Goal: Information Seeking & Learning: Understand process/instructions

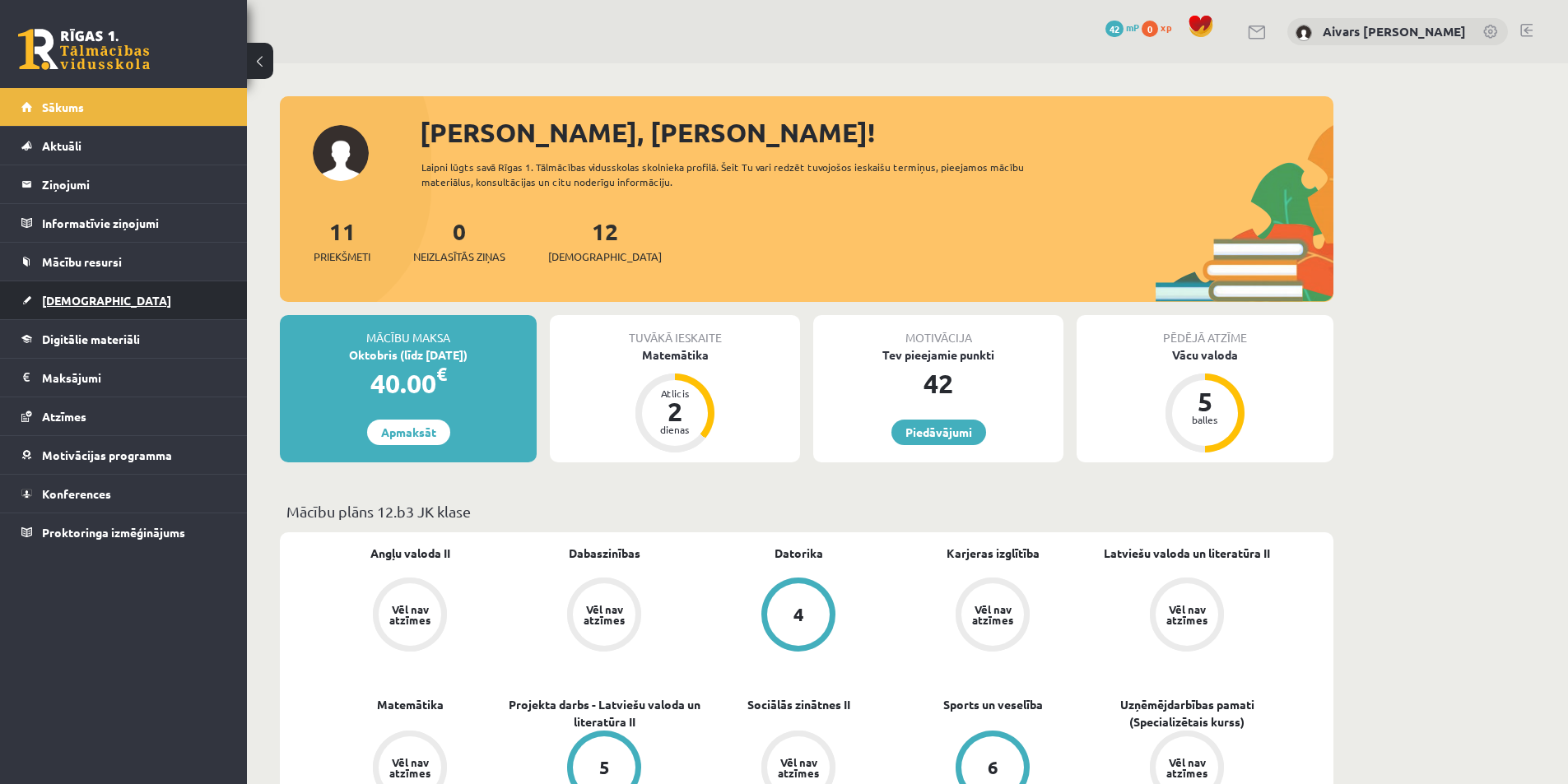
click at [126, 298] on link "[DEMOGRAPHIC_DATA]" at bounding box center [124, 300] width 205 height 38
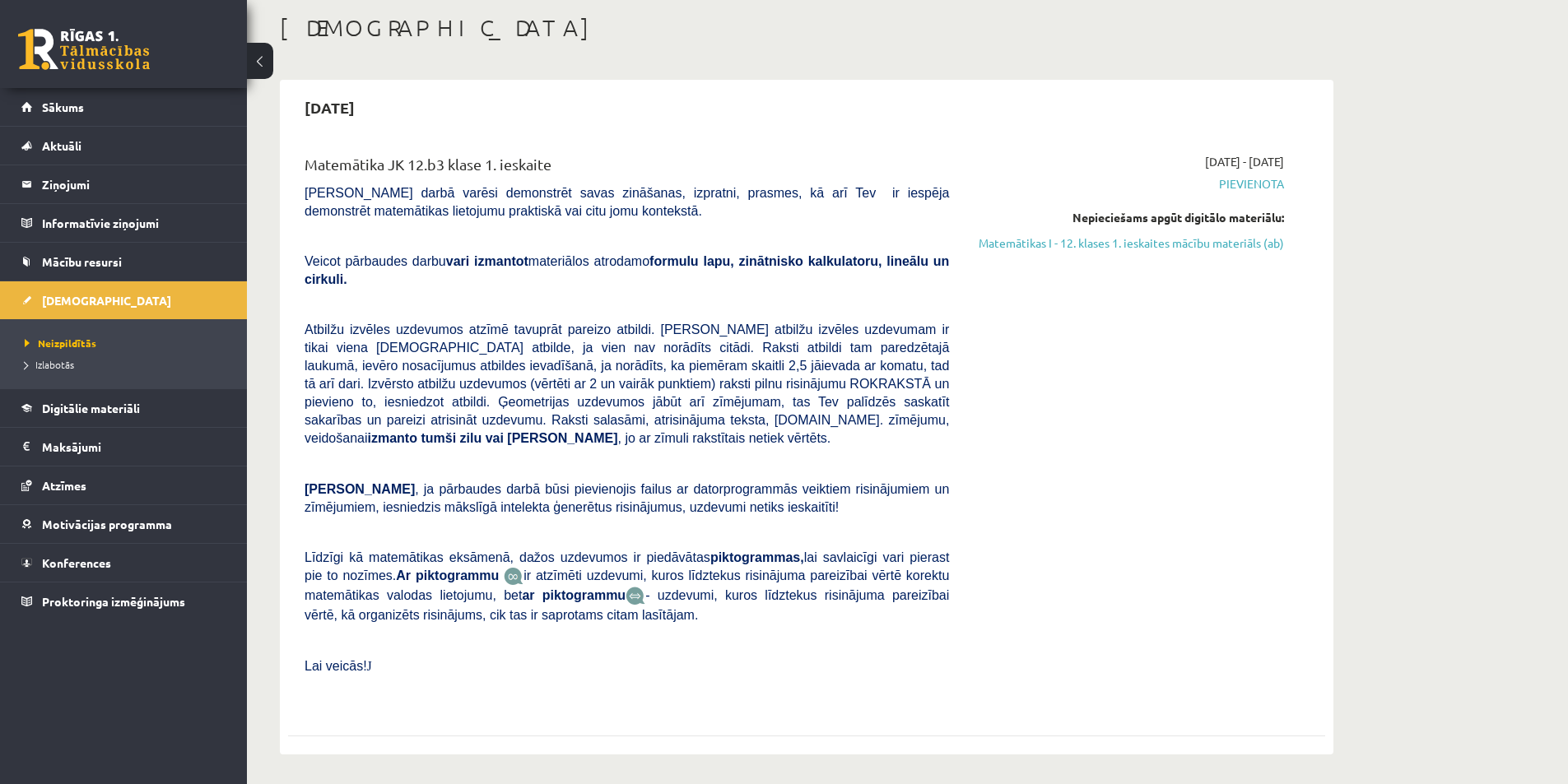
scroll to position [412, 0]
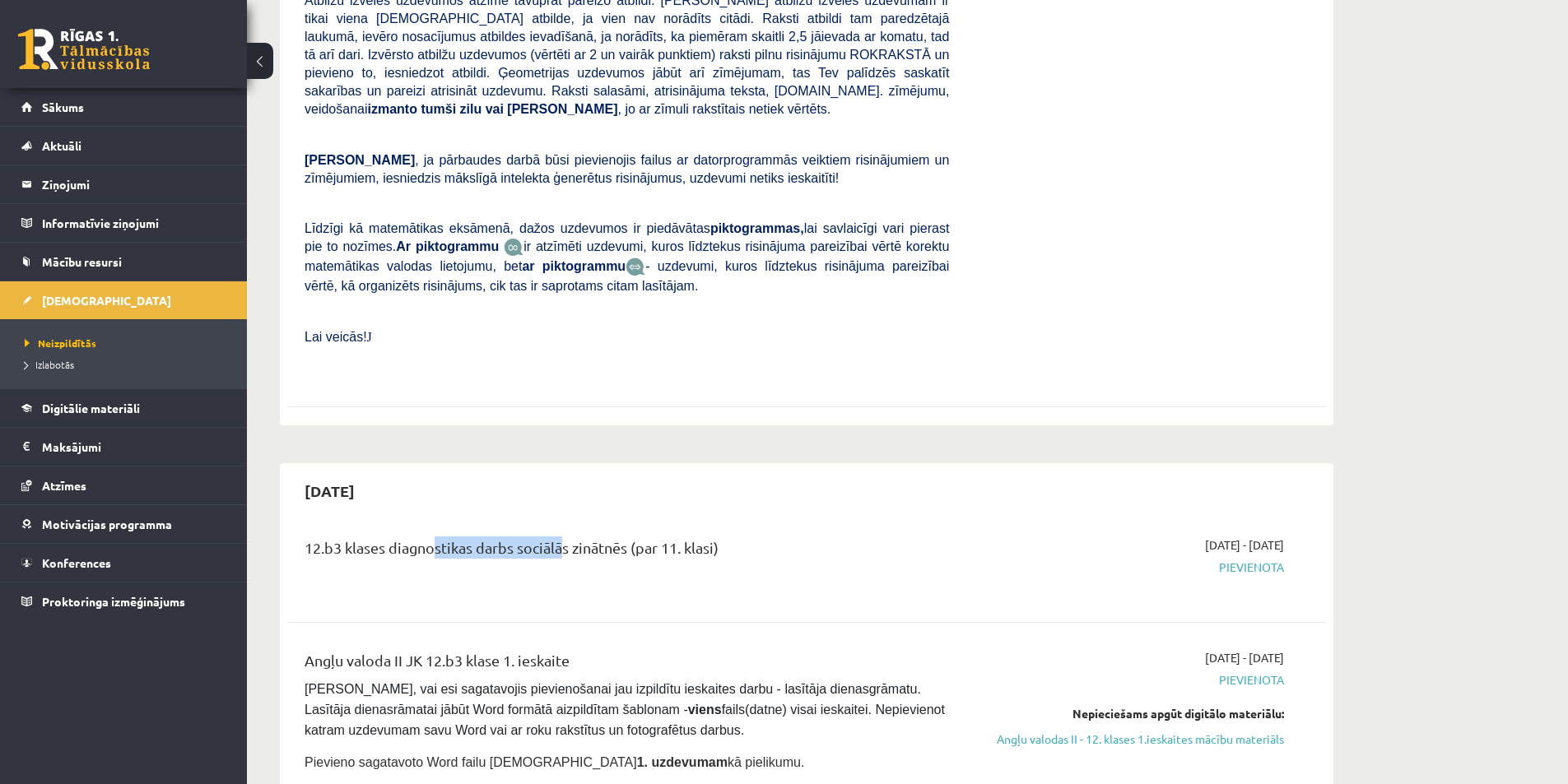
drag, startPoint x: 427, startPoint y: 521, endPoint x: 684, endPoint y: 516, distance: 257.0
click at [663, 536] on div "12.b3 klases diagnostikas darbs sociālās zinātnēs (par 11. klasi)" at bounding box center [626, 551] width 644 height 30
click at [693, 536] on div "12.b3 klases diagnostikas darbs sociālās zinātnēs (par 11. klasi)" at bounding box center [626, 551] width 644 height 30
drag, startPoint x: 1164, startPoint y: 511, endPoint x: 1317, endPoint y: 498, distance: 153.6
click at [1317, 520] on div "12.b3 klases diagnostikas darbs sociālās zinātnēs (par 11. klasi) [DATE] - [DAT…" at bounding box center [807, 566] width 1037 height 92
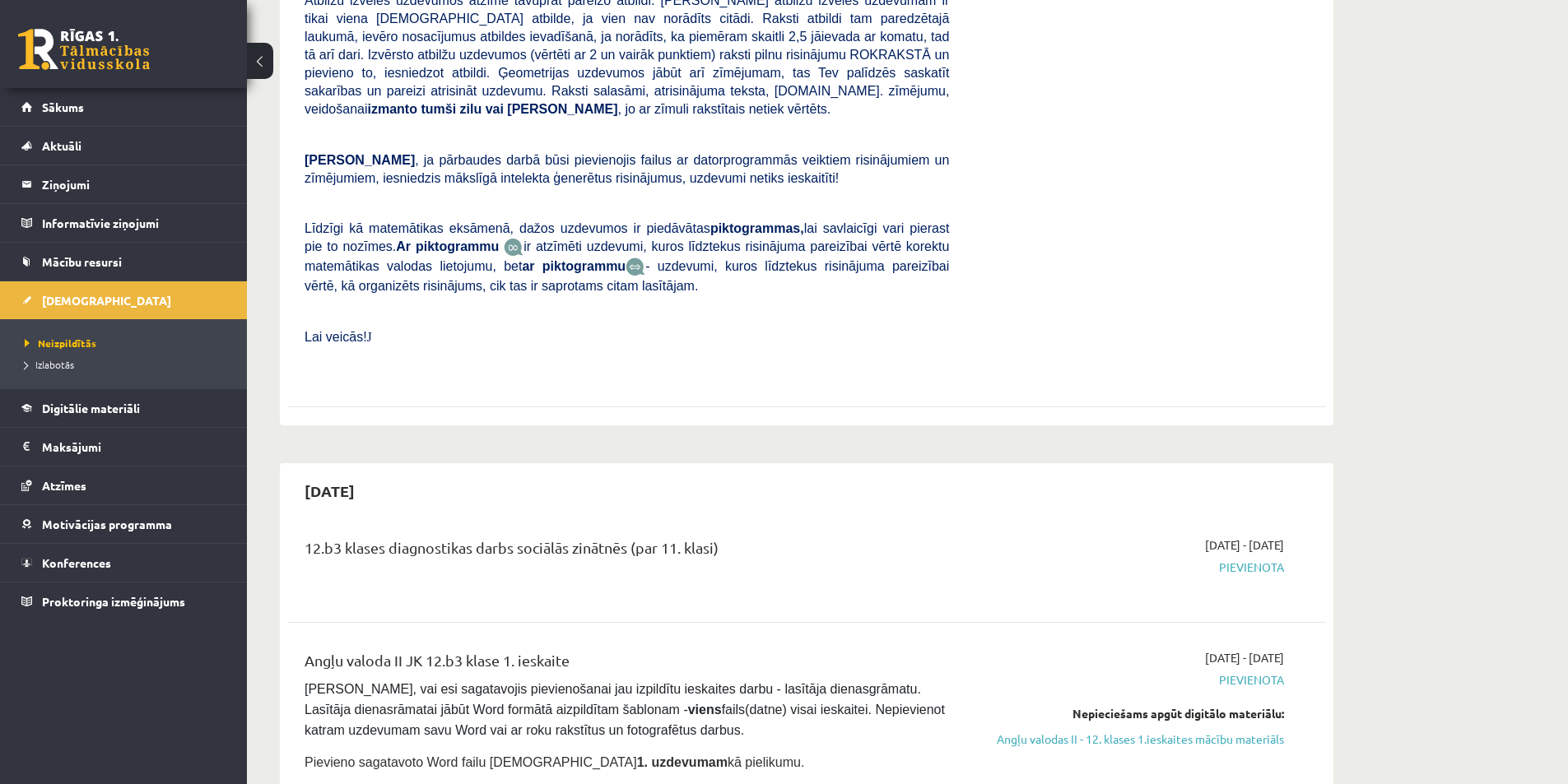
click at [1317, 520] on div "12.b3 klases diagnostikas darbs sociālās zinātnēs (par 11. klasi) [DATE] - [DAT…" at bounding box center [807, 566] width 1037 height 92
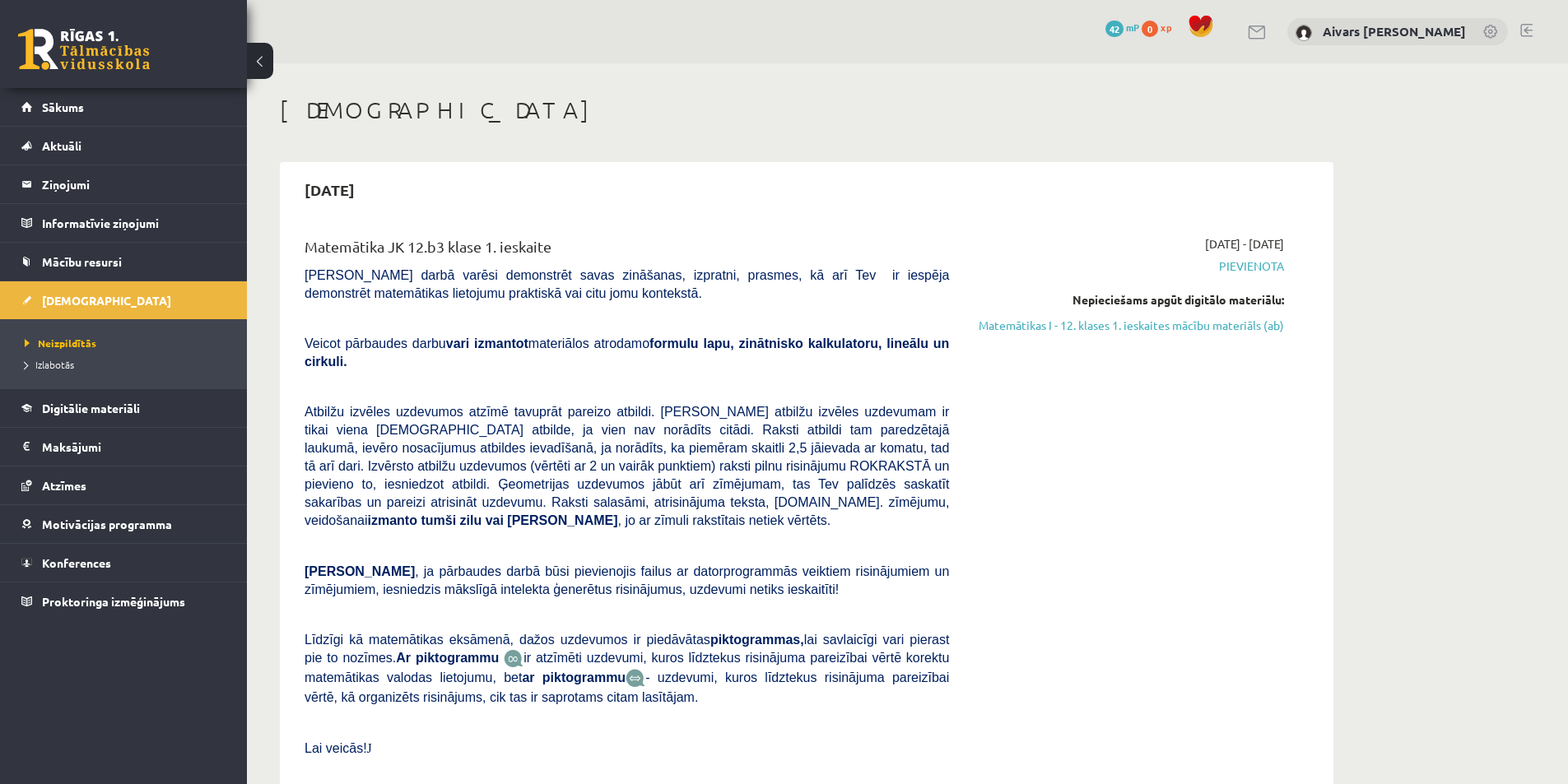
scroll to position [83, 0]
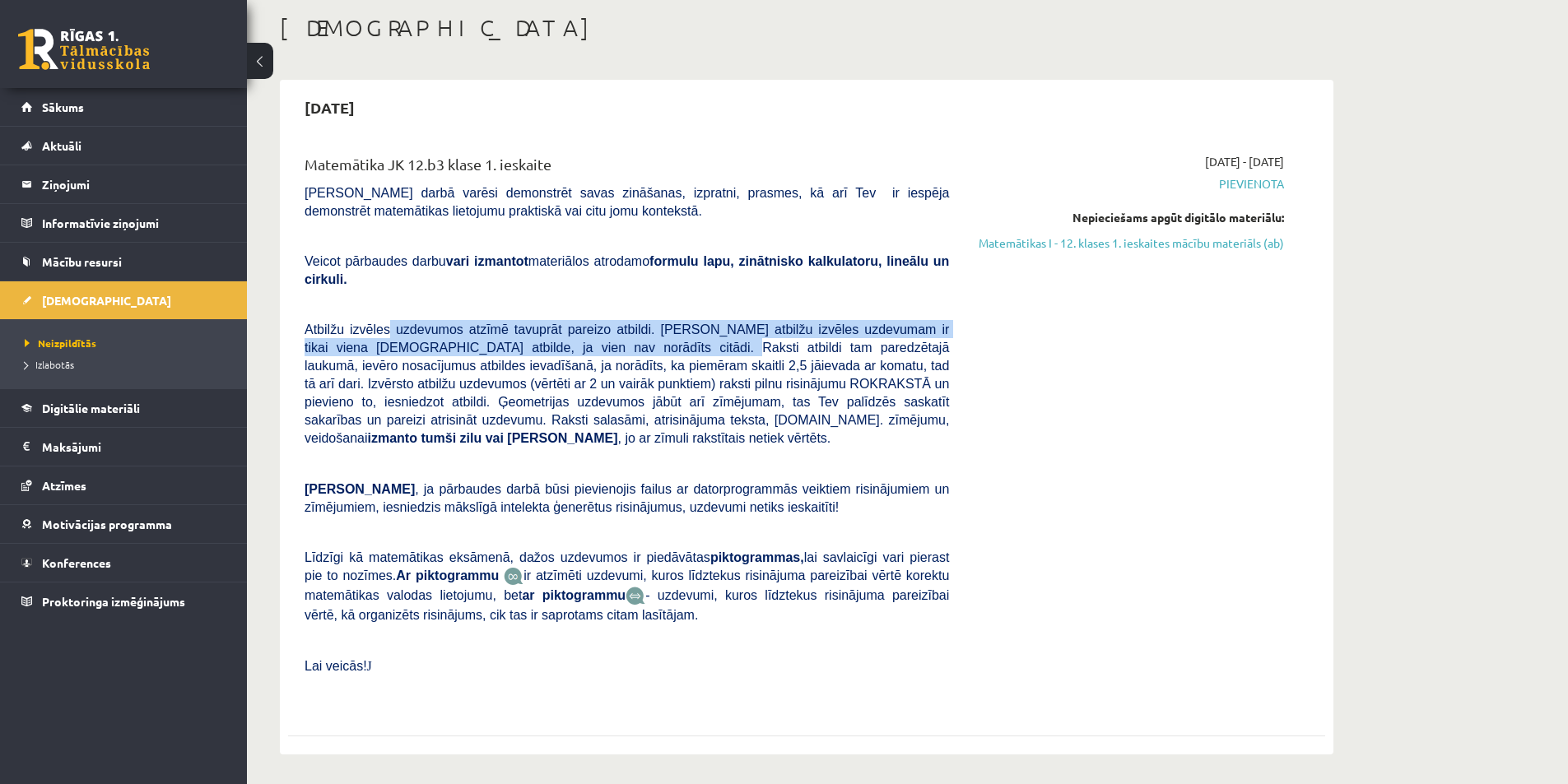
drag, startPoint x: 390, startPoint y: 312, endPoint x: 595, endPoint y: 326, distance: 205.5
click at [595, 326] on span "Atbilžu izvēles uzdevumos atzīmē tavuprāt pareizo atbildi. [PERSON_NAME] atbilž…" at bounding box center [626, 383] width 644 height 123
click at [569, 324] on span "Atbilžu izvēles uzdevumos atzīmē tavuprāt pareizo atbildi. [PERSON_NAME] atbilž…" at bounding box center [626, 383] width 644 height 123
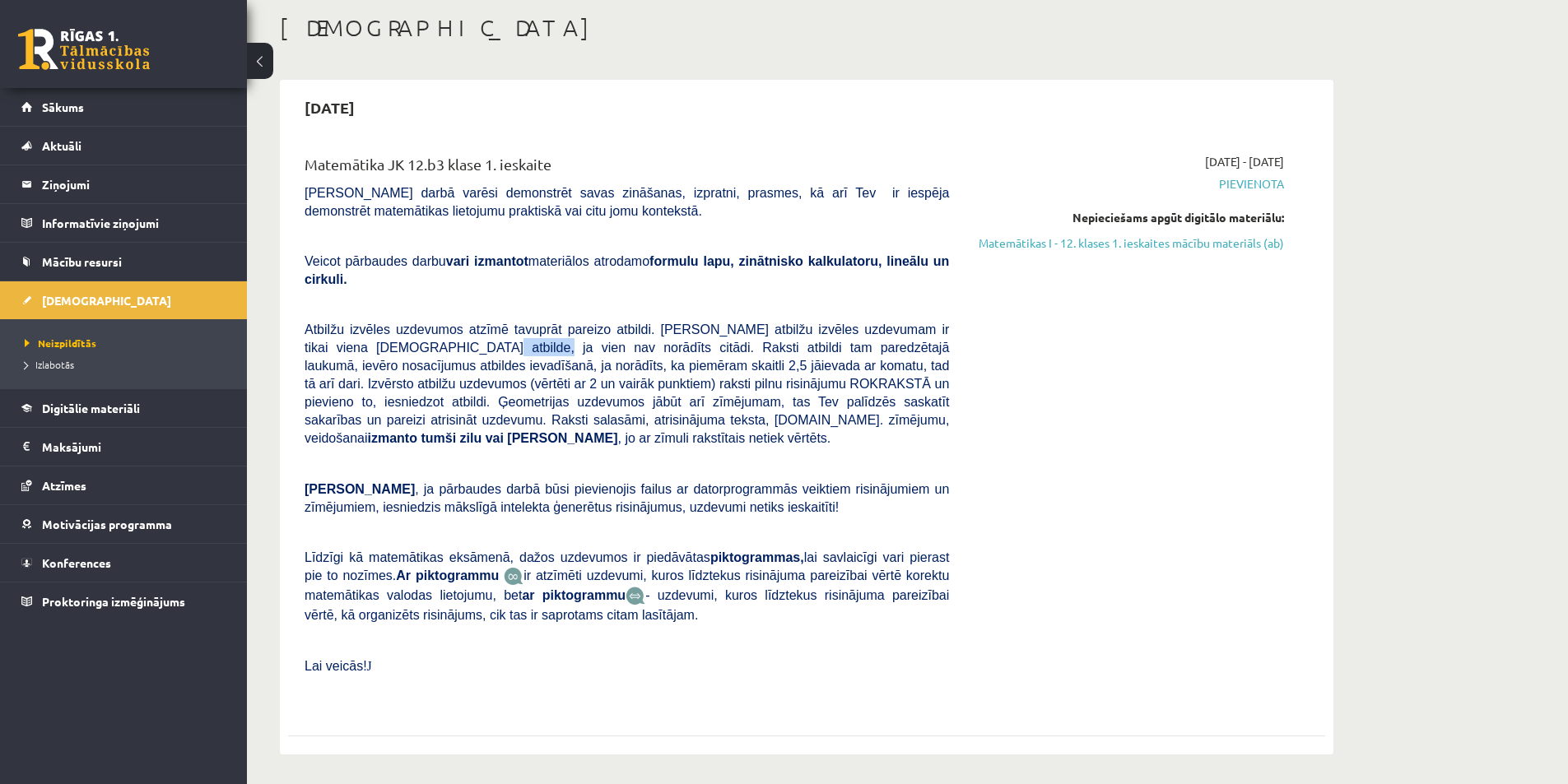
drag, startPoint x: 412, startPoint y: 331, endPoint x: 474, endPoint y: 330, distance: 62.0
click at [451, 330] on span "Atbilžu izvēles uzdevumos atzīmē tavuprāt pareizo atbildi. [PERSON_NAME] atbilž…" at bounding box center [626, 383] width 644 height 123
drag, startPoint x: 587, startPoint y: 331, endPoint x: 720, endPoint y: 335, distance: 133.1
click at [720, 335] on span "Atbilžu izvēles uzdevumos atzīmē tavuprāt pareizo atbildi. [PERSON_NAME] atbilž…" at bounding box center [626, 383] width 644 height 123
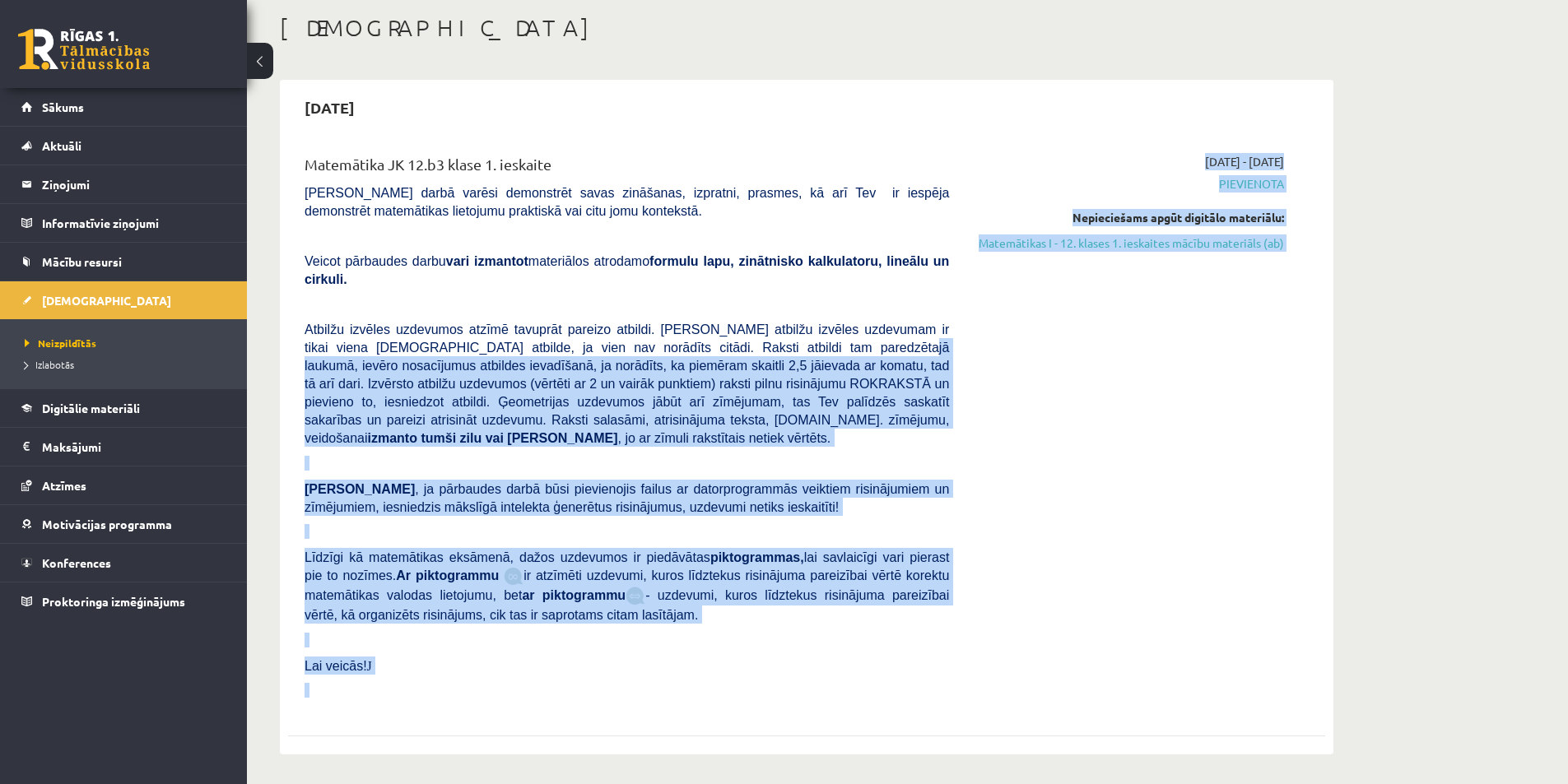
drag, startPoint x: 766, startPoint y: 328, endPoint x: 962, endPoint y: 341, distance: 196.4
click at [962, 341] on div "Matemātika JK 12.b3 klase 1. ieskaite [PERSON_NAME] darbā varēsi demonstrēt sav…" at bounding box center [795, 431] width 1005 height 556
click at [962, 341] on div "[DATE] - [DATE] [GEOGRAPHIC_DATA] Nepieciešams apgūt digitālo materiālu: Matemā…" at bounding box center [1129, 431] width 335 height 556
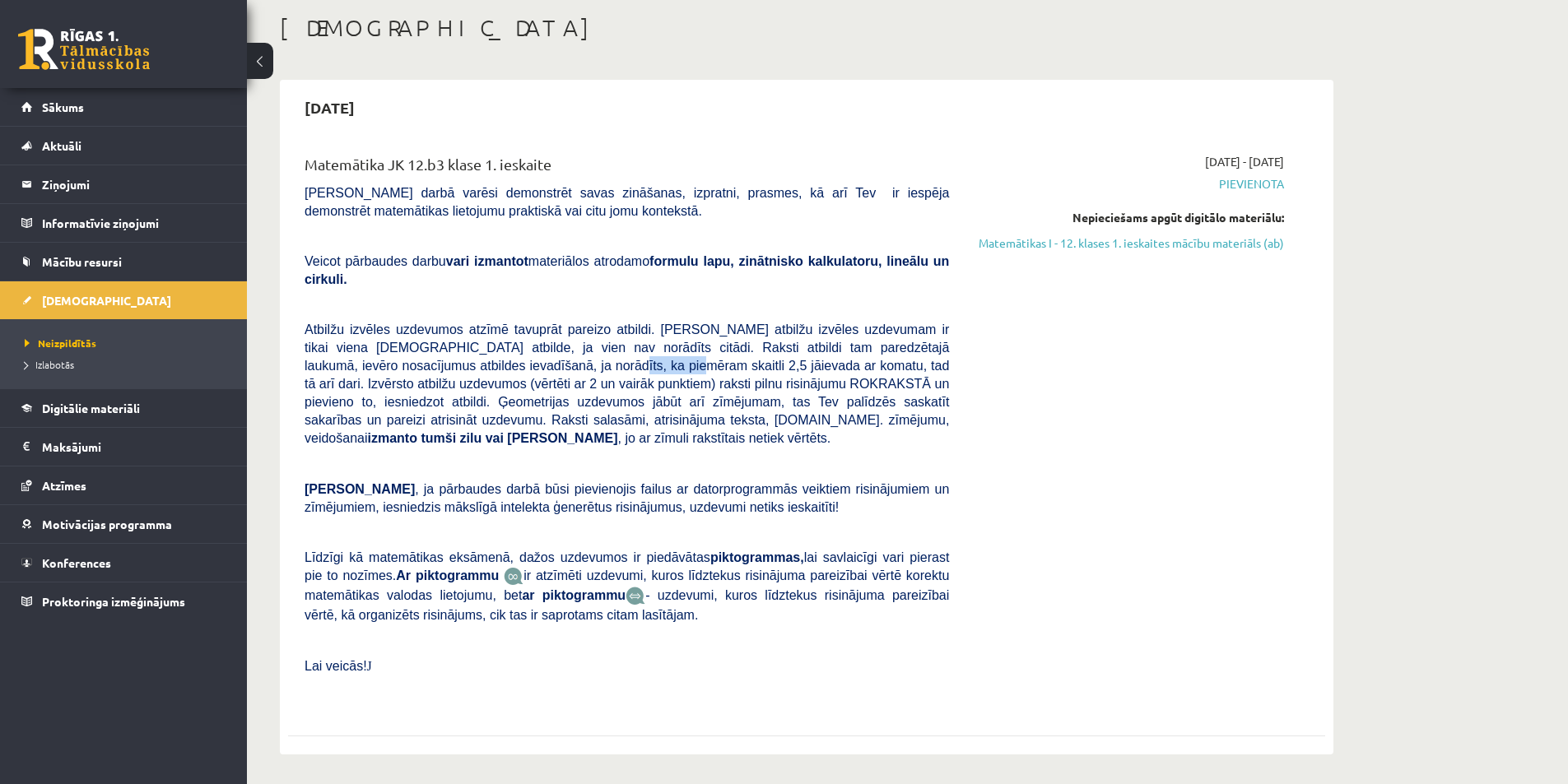
drag, startPoint x: 465, startPoint y: 346, endPoint x: 492, endPoint y: 346, distance: 27.0
click at [491, 346] on span "Atbilžu izvēles uzdevumos atzīmē tavuprāt pareizo atbildi. [PERSON_NAME] atbilž…" at bounding box center [626, 383] width 644 height 123
drag, startPoint x: 529, startPoint y: 343, endPoint x: 603, endPoint y: 340, distance: 74.1
click at [600, 340] on span "Atbilžu izvēles uzdevumos atzīmē tavuprāt pareizo atbildi. [PERSON_NAME] atbilž…" at bounding box center [626, 383] width 644 height 123
drag, startPoint x: 646, startPoint y: 345, endPoint x: 684, endPoint y: 350, distance: 38.3
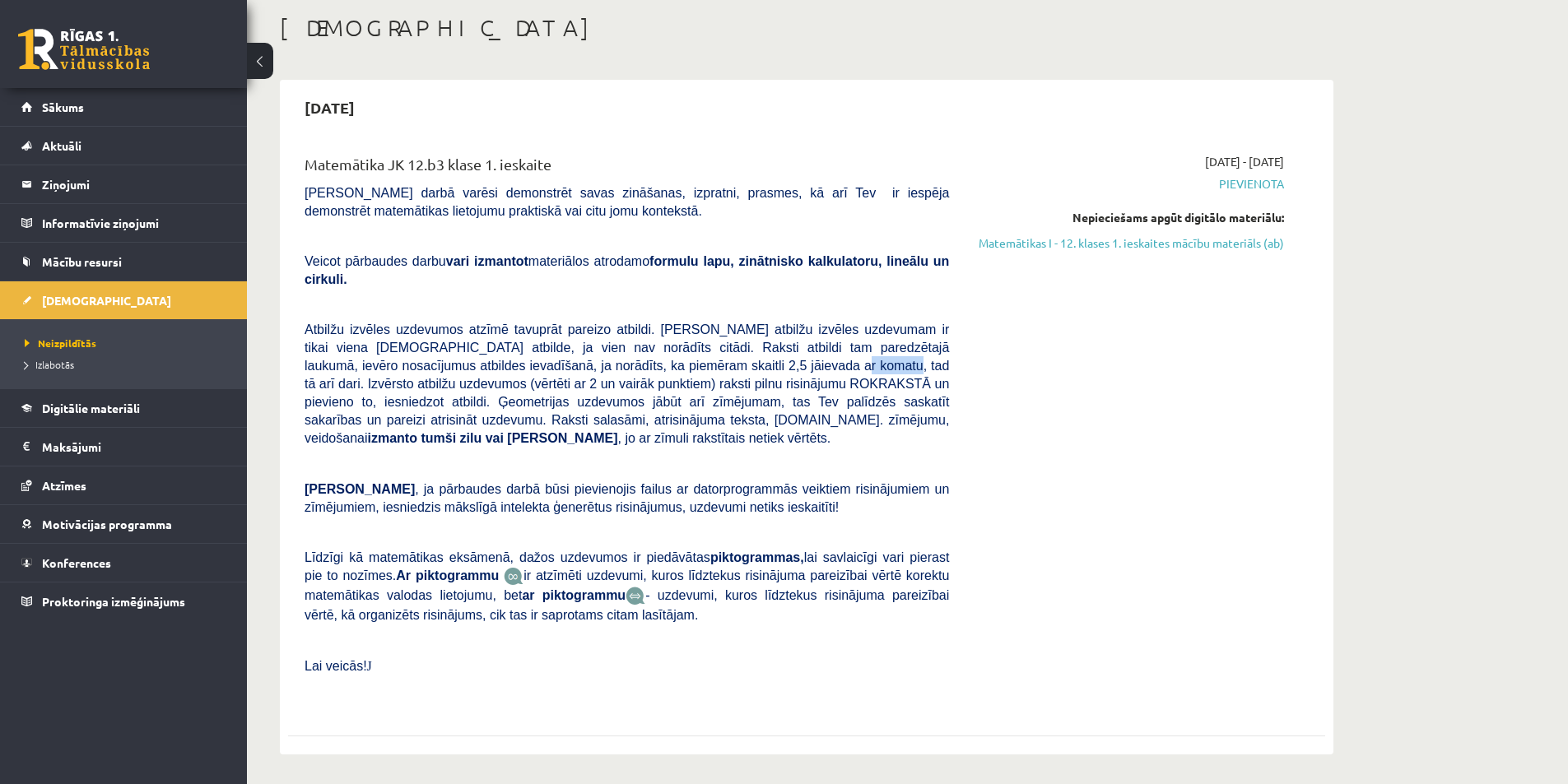
click at [683, 350] on span "Atbilžu izvēles uzdevumos atzīmē tavuprāt pareizo atbildi. [PERSON_NAME] atbilž…" at bounding box center [626, 383] width 644 height 123
drag, startPoint x: 734, startPoint y: 352, endPoint x: 766, endPoint y: 352, distance: 32.0
click at [766, 352] on span "Atbilžu izvēles uzdevumos atzīmē tavuprāt pareizo atbildi. [PERSON_NAME] atbilž…" at bounding box center [626, 383] width 644 height 123
drag, startPoint x: 784, startPoint y: 350, endPoint x: 815, endPoint y: 347, distance: 31.1
click at [813, 347] on span "Atbilžu izvēles uzdevumos atzīmē tavuprāt pareizo atbildi. [PERSON_NAME] atbilž…" at bounding box center [626, 383] width 644 height 123
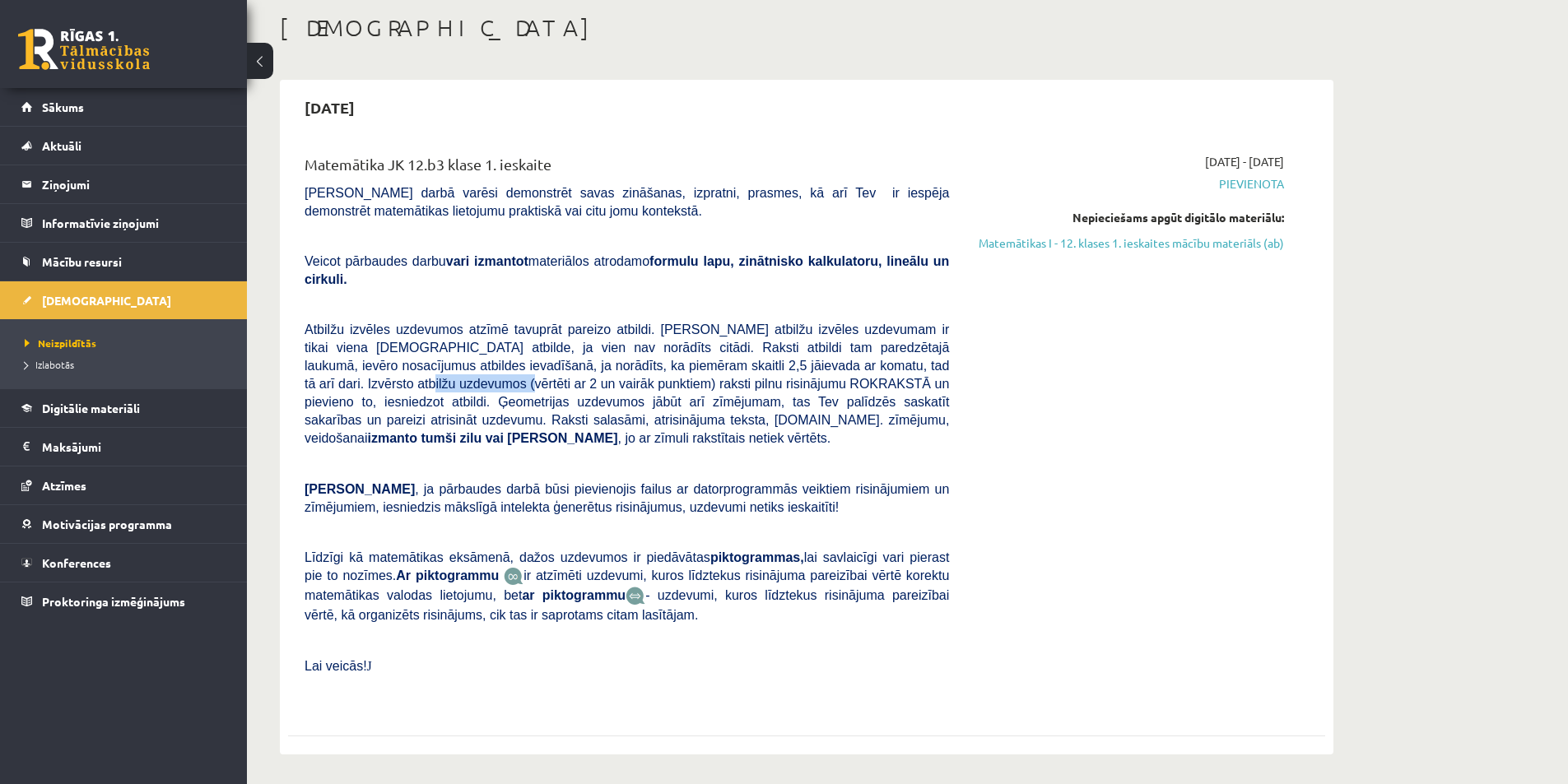
drag, startPoint x: 857, startPoint y: 347, endPoint x: 930, endPoint y: 346, distance: 73.0
click at [930, 346] on span "Atbilžu izvēles uzdevumos atzīmē tavuprāt pareizo atbildi. [PERSON_NAME] atbilž…" at bounding box center [626, 383] width 644 height 123
click at [957, 352] on div "Matemātika JK 12.b3 klase 1. ieskaite [PERSON_NAME] darbā varēsi demonstrēt sav…" at bounding box center [627, 431] width 669 height 556
drag, startPoint x: 456, startPoint y: 360, endPoint x: 516, endPoint y: 364, distance: 60.1
click at [512, 364] on span "Atbilžu izvēles uzdevumos atzīmē tavuprāt pareizo atbildi. [PERSON_NAME] atbilž…" at bounding box center [626, 383] width 644 height 123
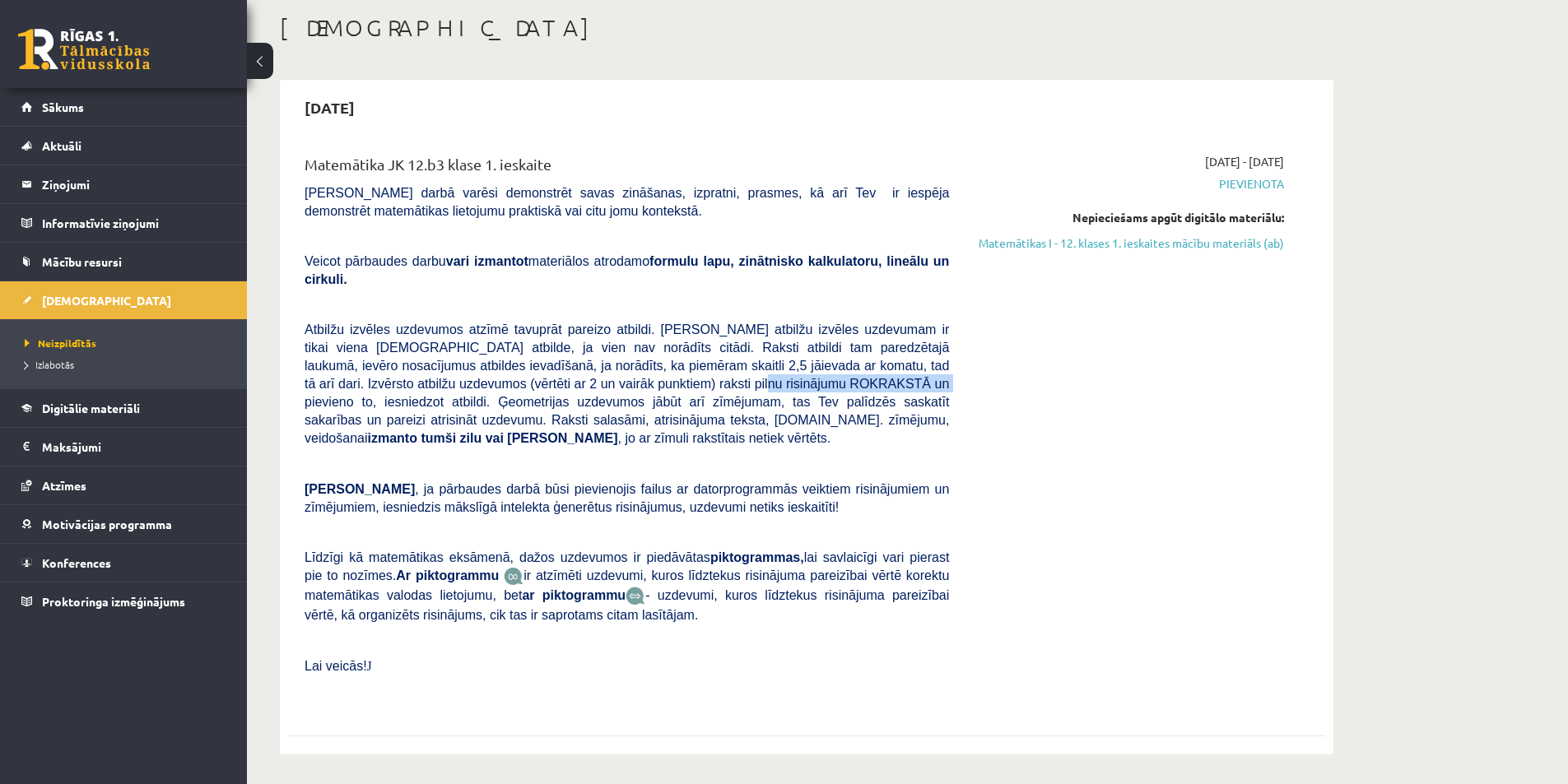
drag, startPoint x: 536, startPoint y: 365, endPoint x: 691, endPoint y: 364, distance: 155.0
click at [684, 366] on span "Atbilžu izvēles uzdevumos atzīmē tavuprāt pareizo atbildi. [PERSON_NAME] atbilž…" at bounding box center [626, 383] width 644 height 123
drag, startPoint x: 713, startPoint y: 363, endPoint x: 940, endPoint y: 372, distance: 227.2
click at [930, 371] on span "Atbilžu izvēles uzdevumos atzīmē tavuprāt pareizo atbildi. [PERSON_NAME] atbilž…" at bounding box center [626, 383] width 644 height 123
click at [941, 372] on span "Atbilžu izvēles uzdevumos atzīmē tavuprāt pareizo atbildi. [PERSON_NAME] atbilž…" at bounding box center [626, 383] width 644 height 123
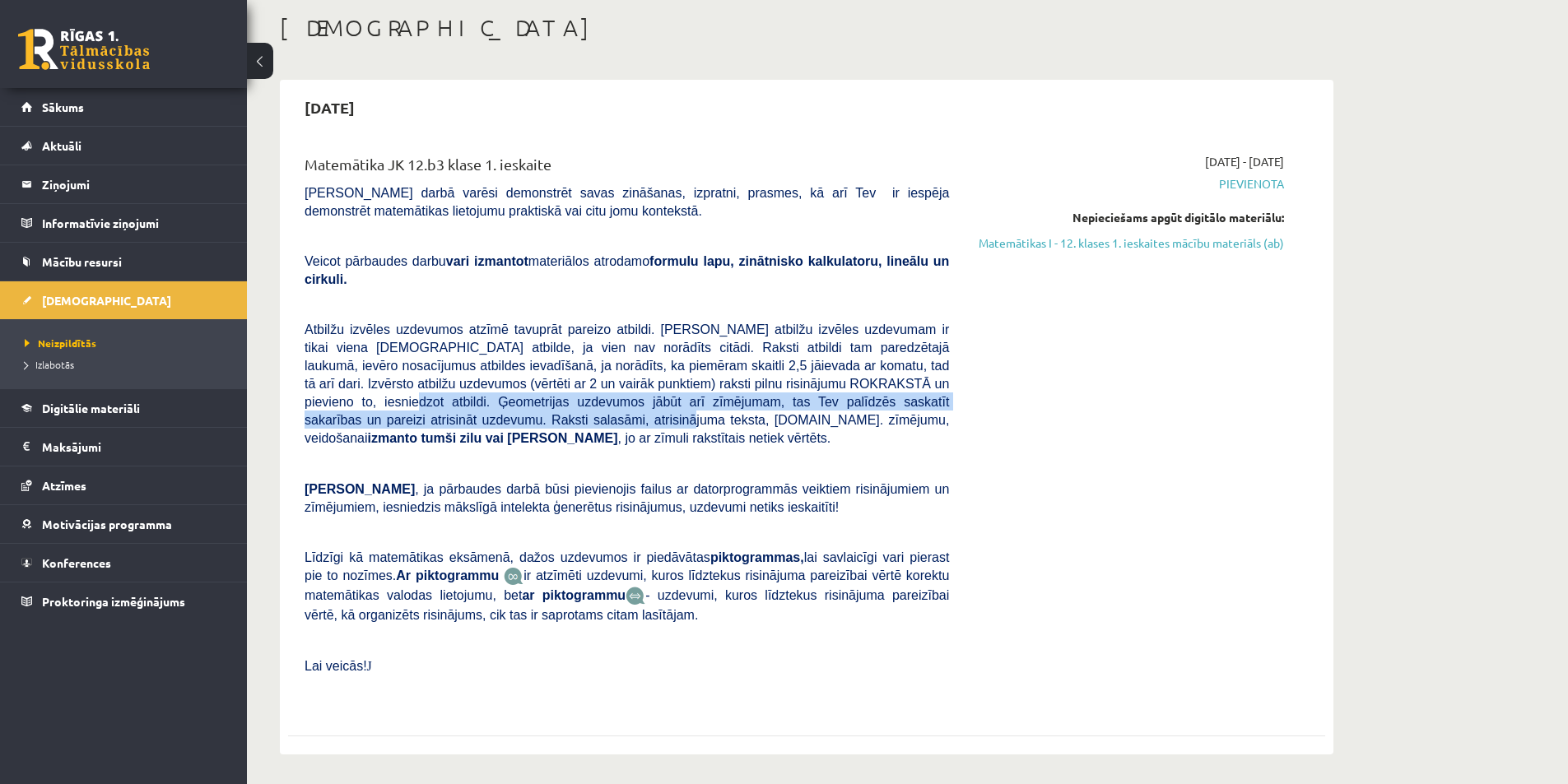
drag, startPoint x: 798, startPoint y: 370, endPoint x: 954, endPoint y: 377, distance: 156.2
click at [954, 377] on div "Matemātika JK 12.b3 klase 1. ieskaite [PERSON_NAME] darbā varēsi demonstrēt sav…" at bounding box center [627, 431] width 669 height 556
click at [956, 383] on div "Matemātika JK 12.b3 klase 1. ieskaite [PERSON_NAME] darbā varēsi demonstrēt sav…" at bounding box center [627, 431] width 669 height 556
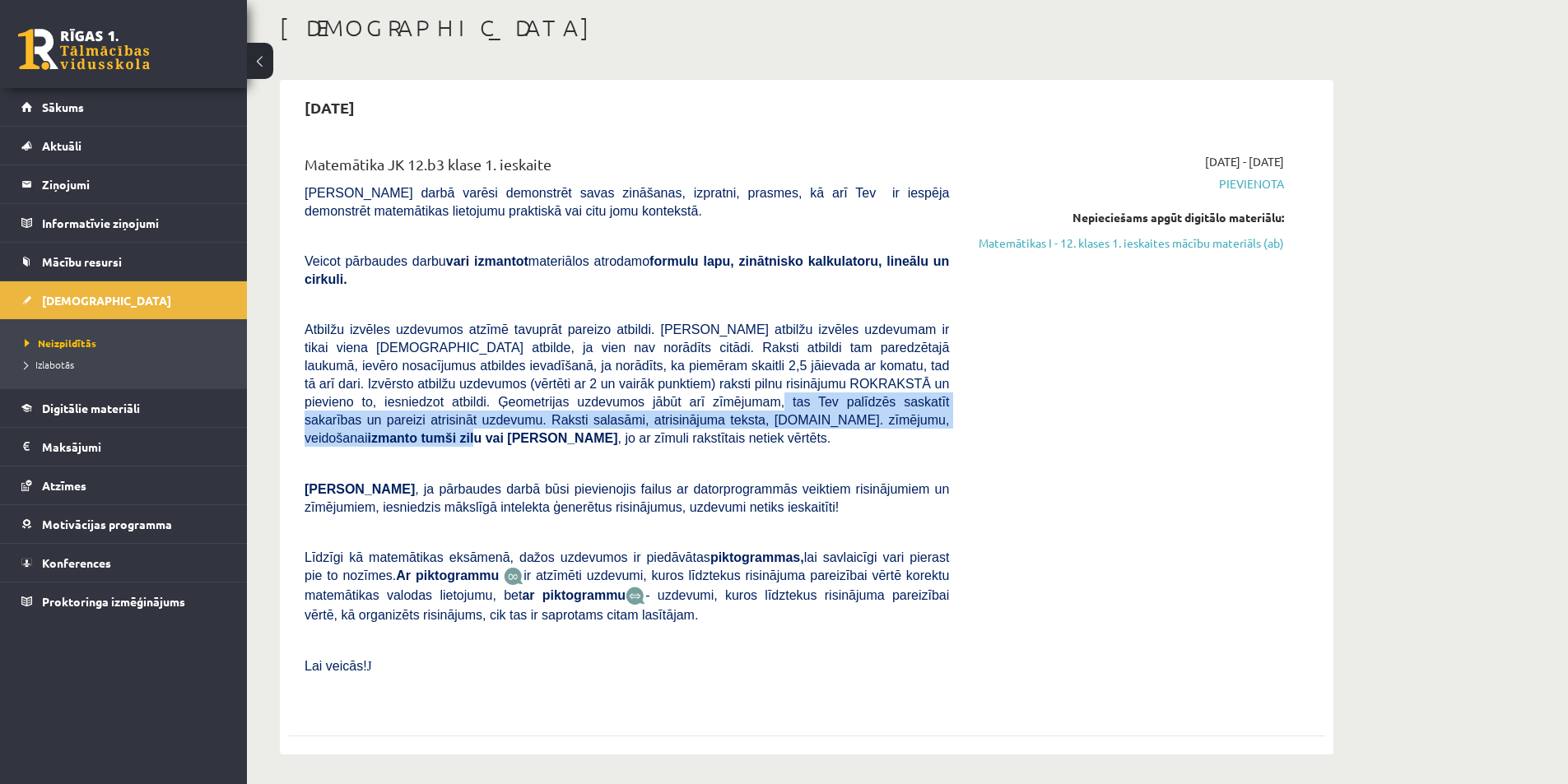
drag, startPoint x: 465, startPoint y: 390, endPoint x: 518, endPoint y: 394, distance: 53.2
click at [518, 394] on span "Atbilžu izvēles uzdevumos atzīmē tavuprāt pareizo atbildi. [PERSON_NAME] atbilž…" at bounding box center [626, 383] width 644 height 123
click at [839, 388] on span "Atbilžu izvēles uzdevumos atzīmē tavuprāt pareizo atbildi. [PERSON_NAME] atbilž…" at bounding box center [626, 383] width 644 height 123
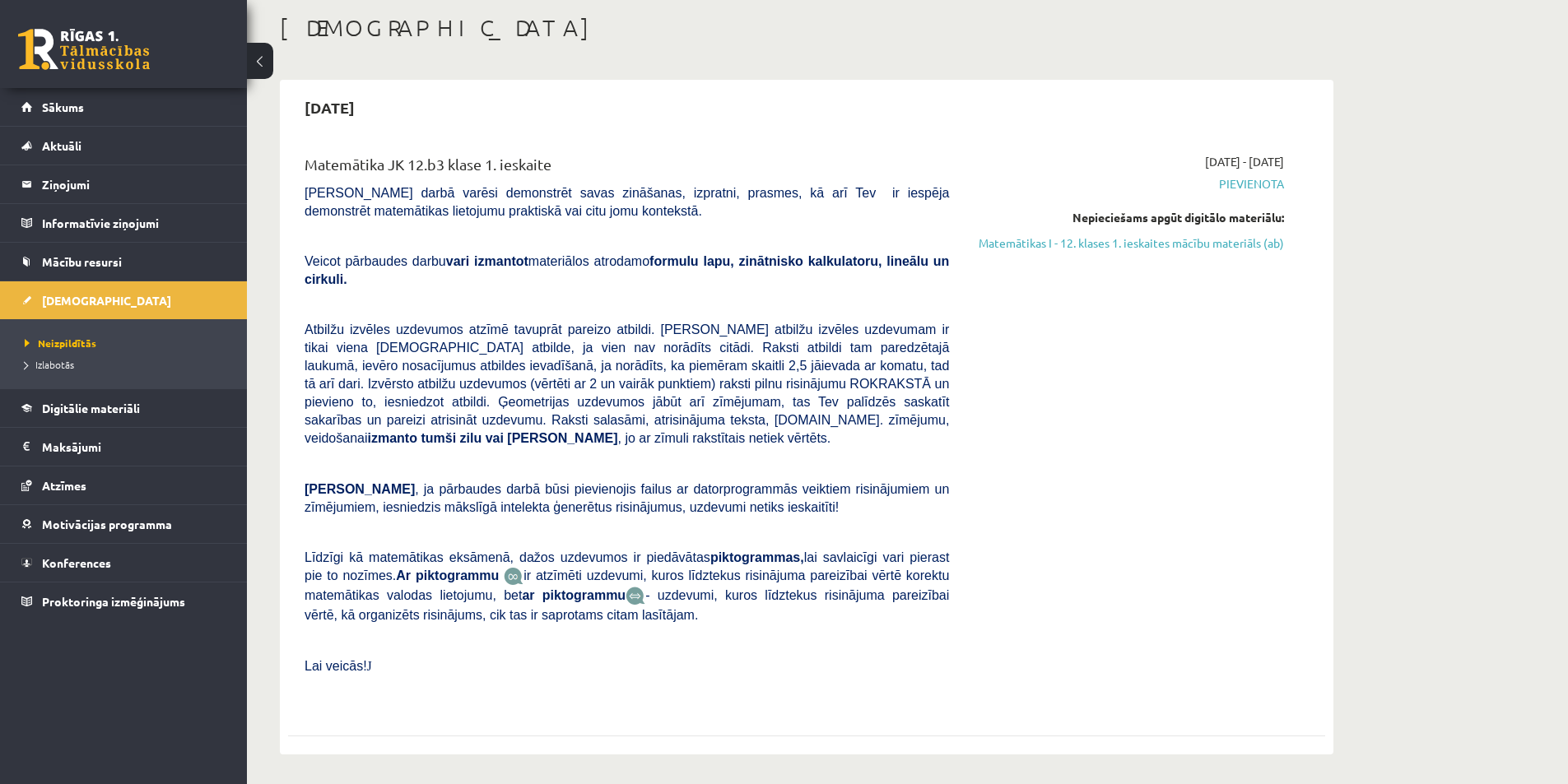
scroll to position [164, 0]
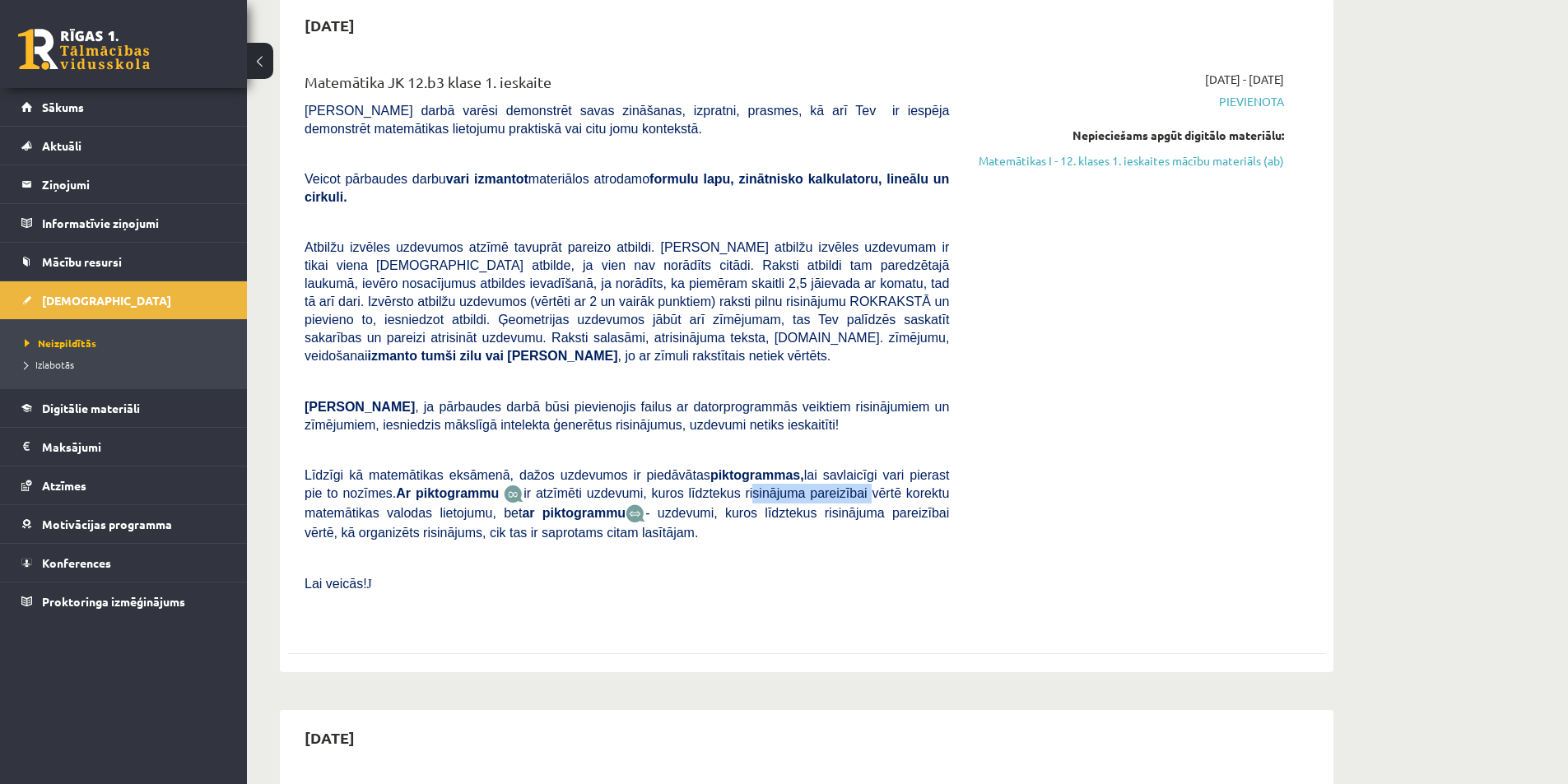
drag, startPoint x: 711, startPoint y: 456, endPoint x: 807, endPoint y: 462, distance: 96.2
click at [807, 487] on span "ir atzīmēti uzdevumi, kuros līdztekus risinājuma pareizībai vērtē korektu matem…" at bounding box center [626, 503] width 644 height 34
click at [776, 497] on p "Līdzīgi kā matemātikas eksāmenā, dažos uzdevumos ir piedāvātas piktogrammas, la…" at bounding box center [626, 504] width 644 height 77
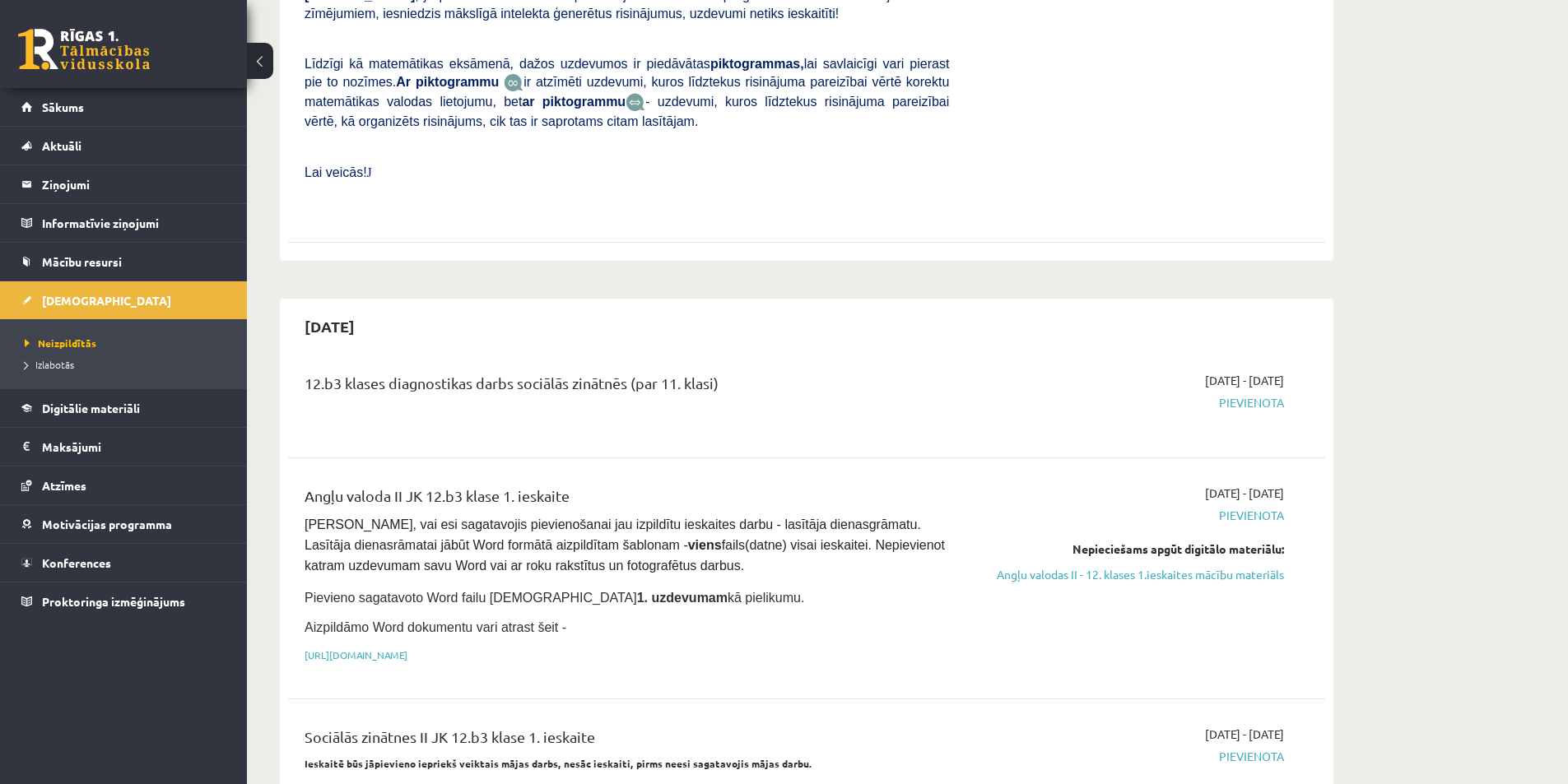
scroll to position [83, 0]
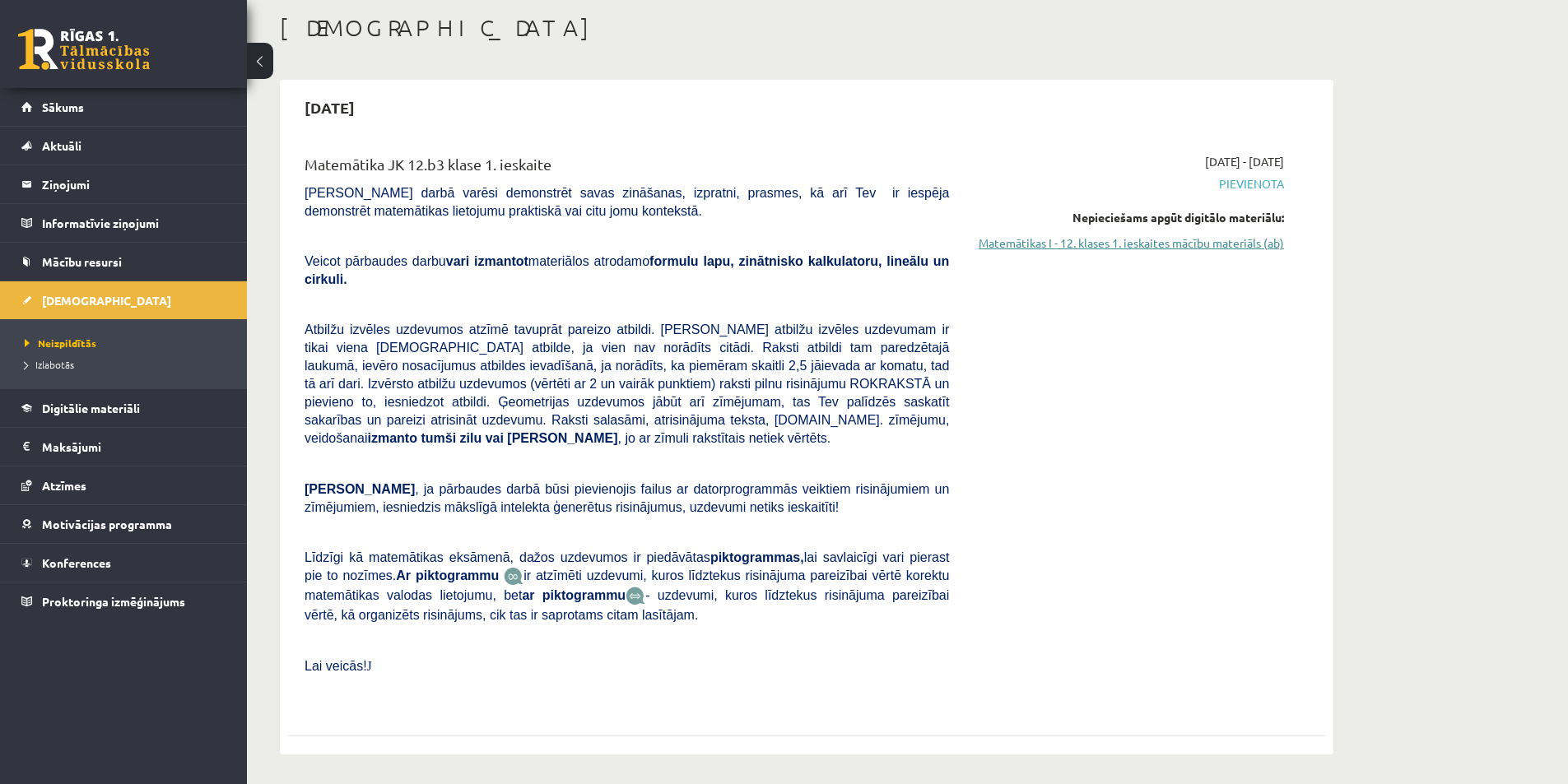
click at [1141, 246] on link "Matemātikas I - 12. klases 1. ieskaites mācību materiāls (ab)" at bounding box center [1128, 243] width 311 height 17
click at [95, 144] on link "Aktuāli" at bounding box center [124, 145] width 205 height 38
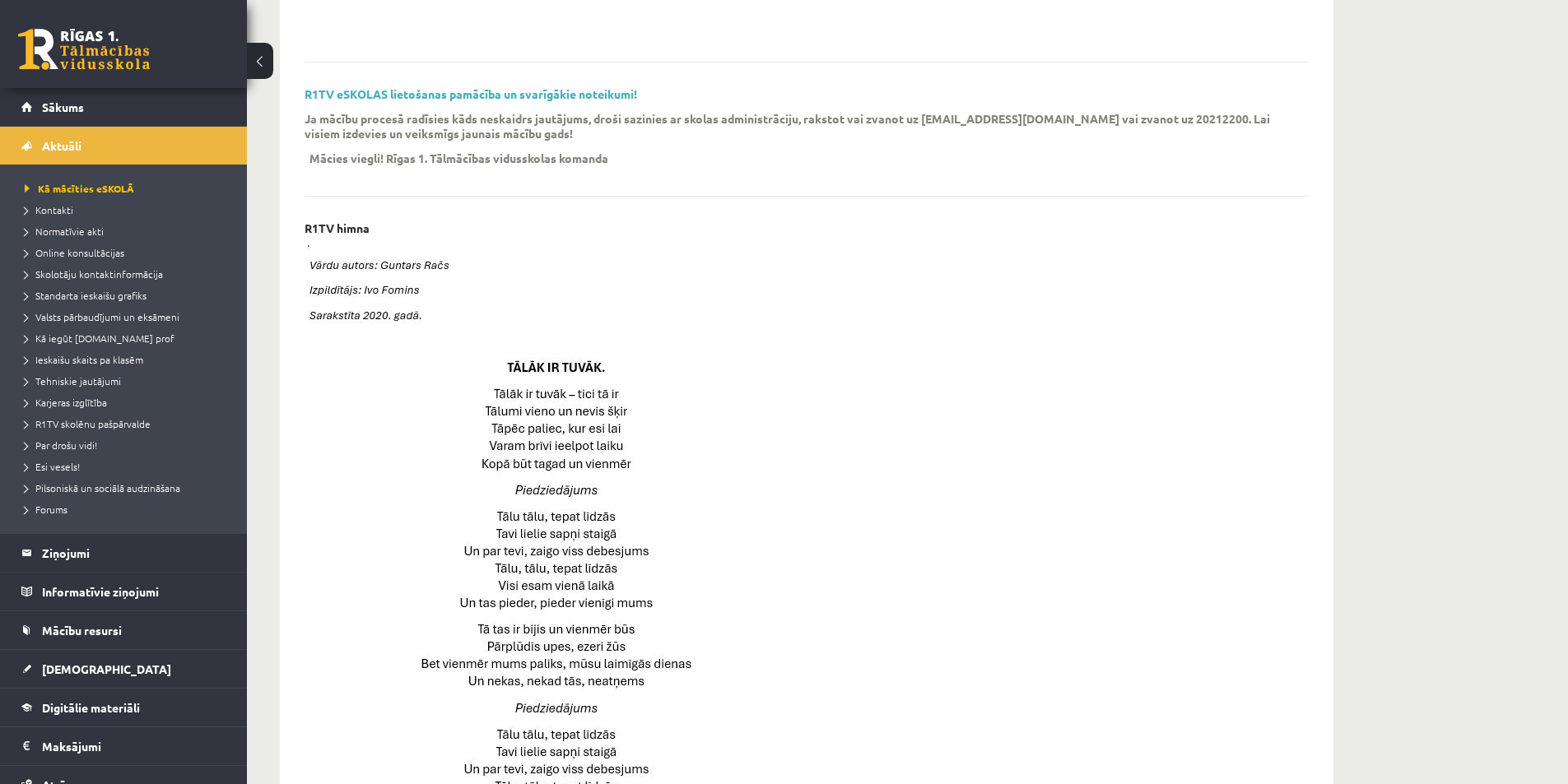
scroll to position [823, 0]
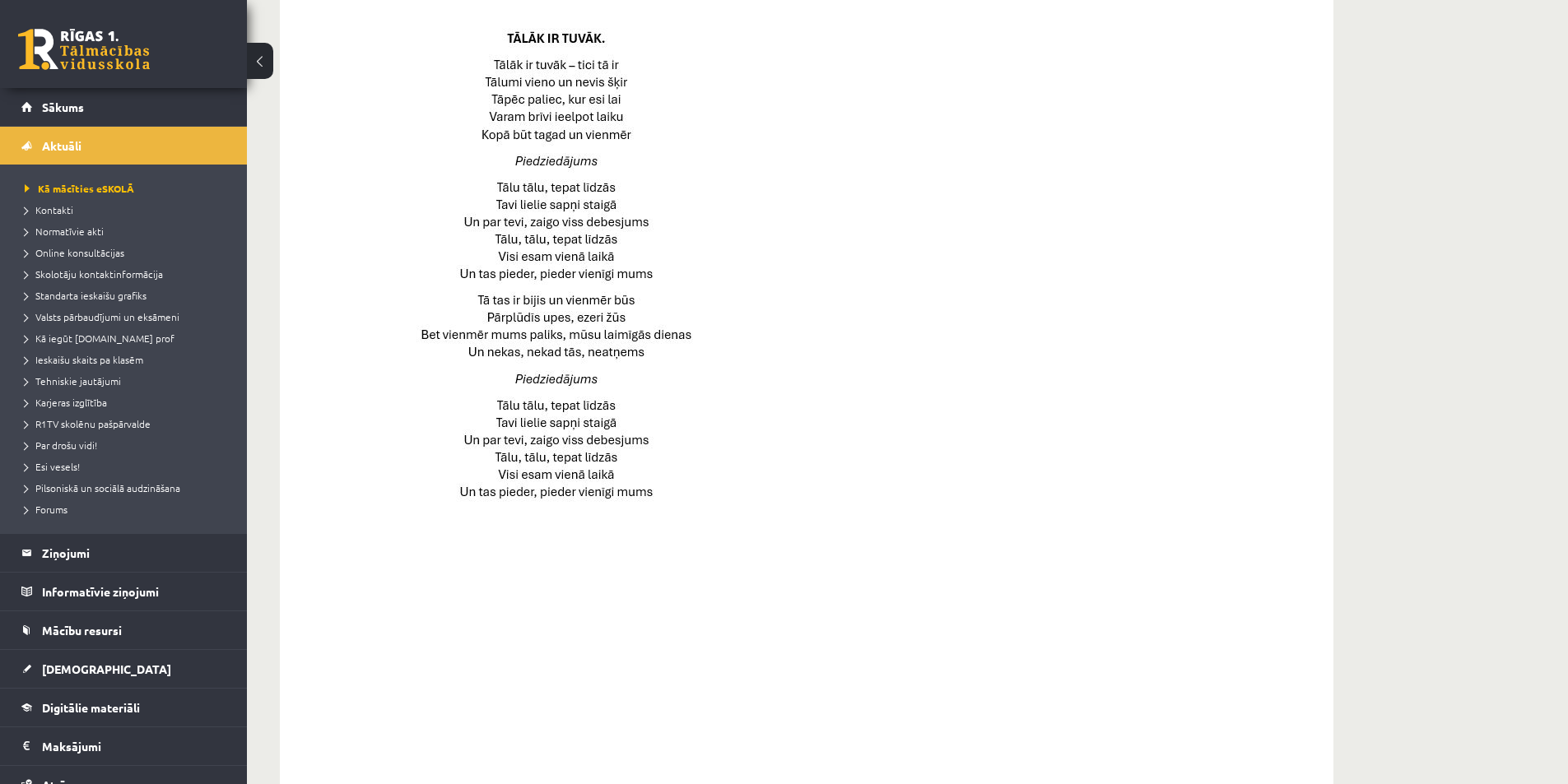
click at [1191, 469] on div at bounding box center [794, 378] width 980 height 925
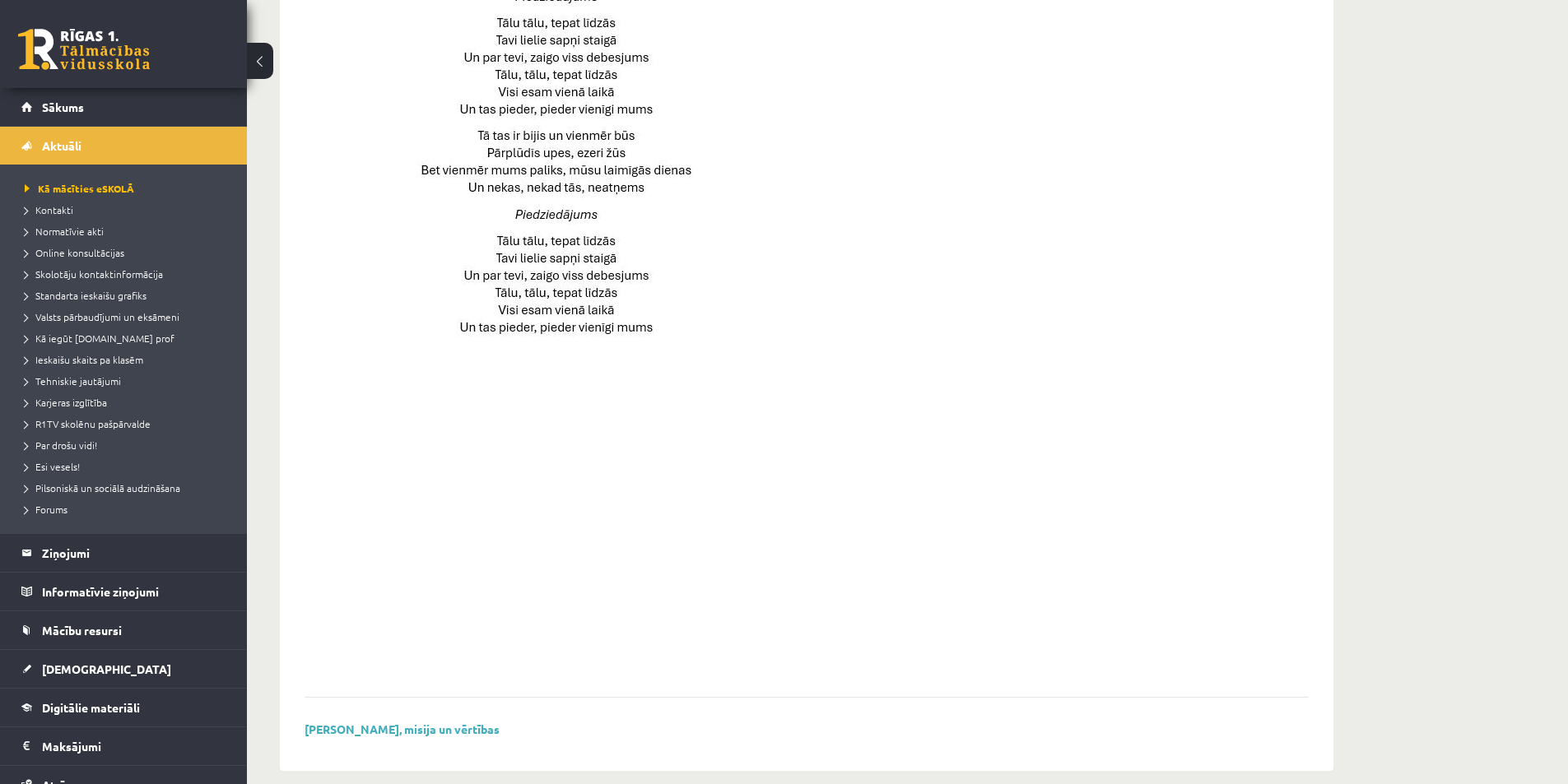
scroll to position [1007, 0]
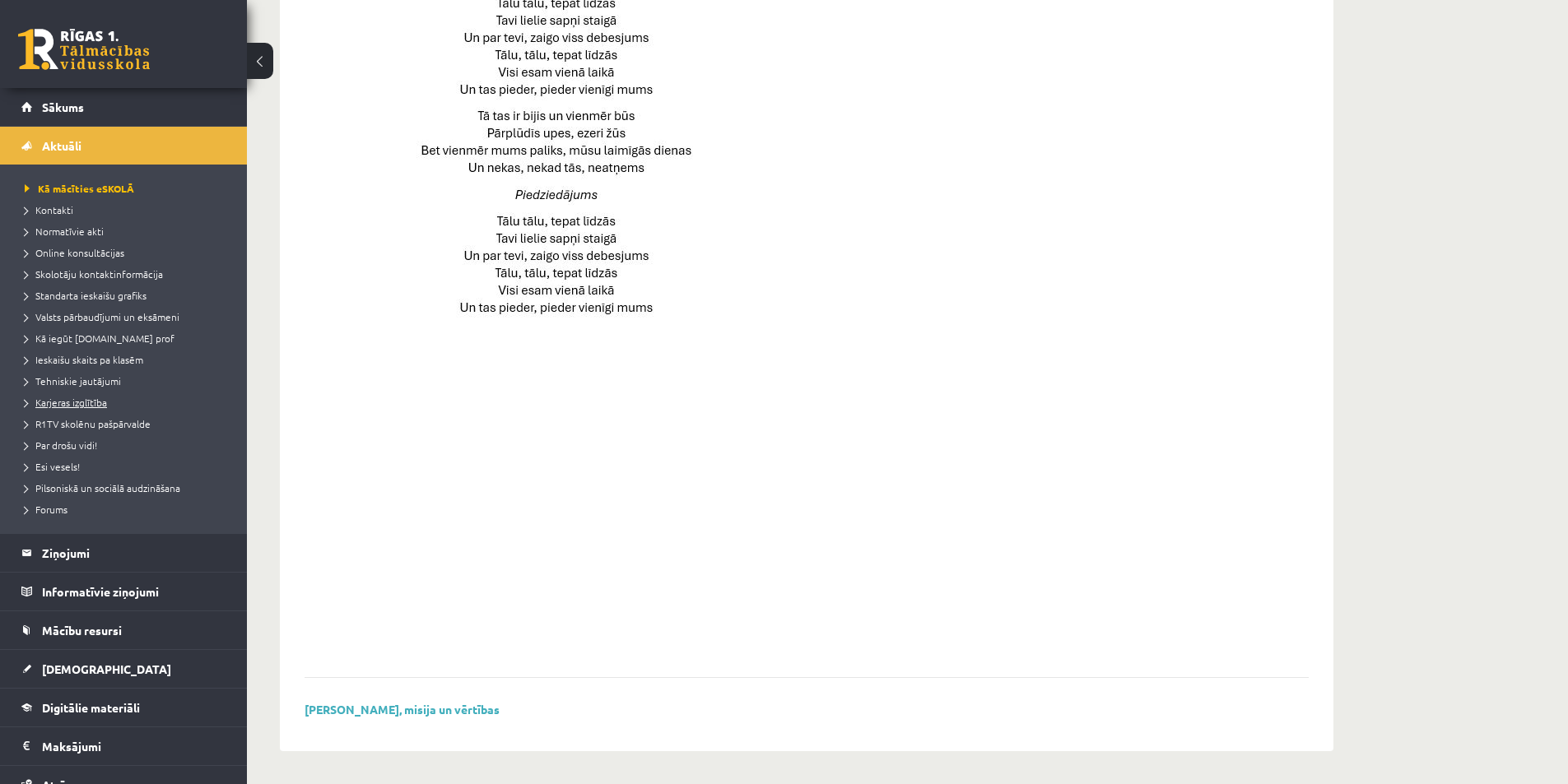
click at [71, 400] on span "Karjeras izglītība" at bounding box center [66, 401] width 83 height 13
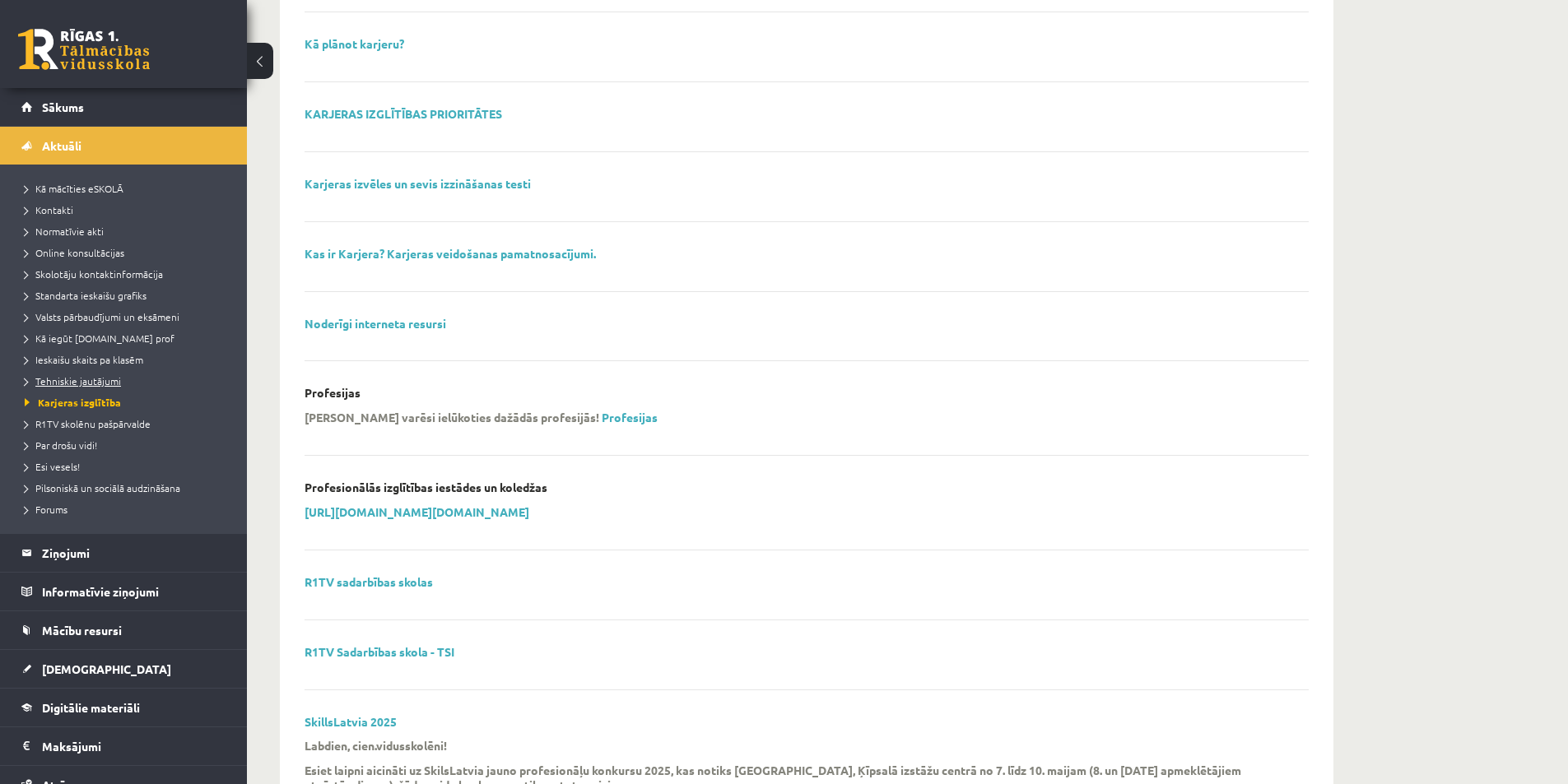
click at [89, 373] on link "Tehniskie jautājumi" at bounding box center [127, 380] width 206 height 15
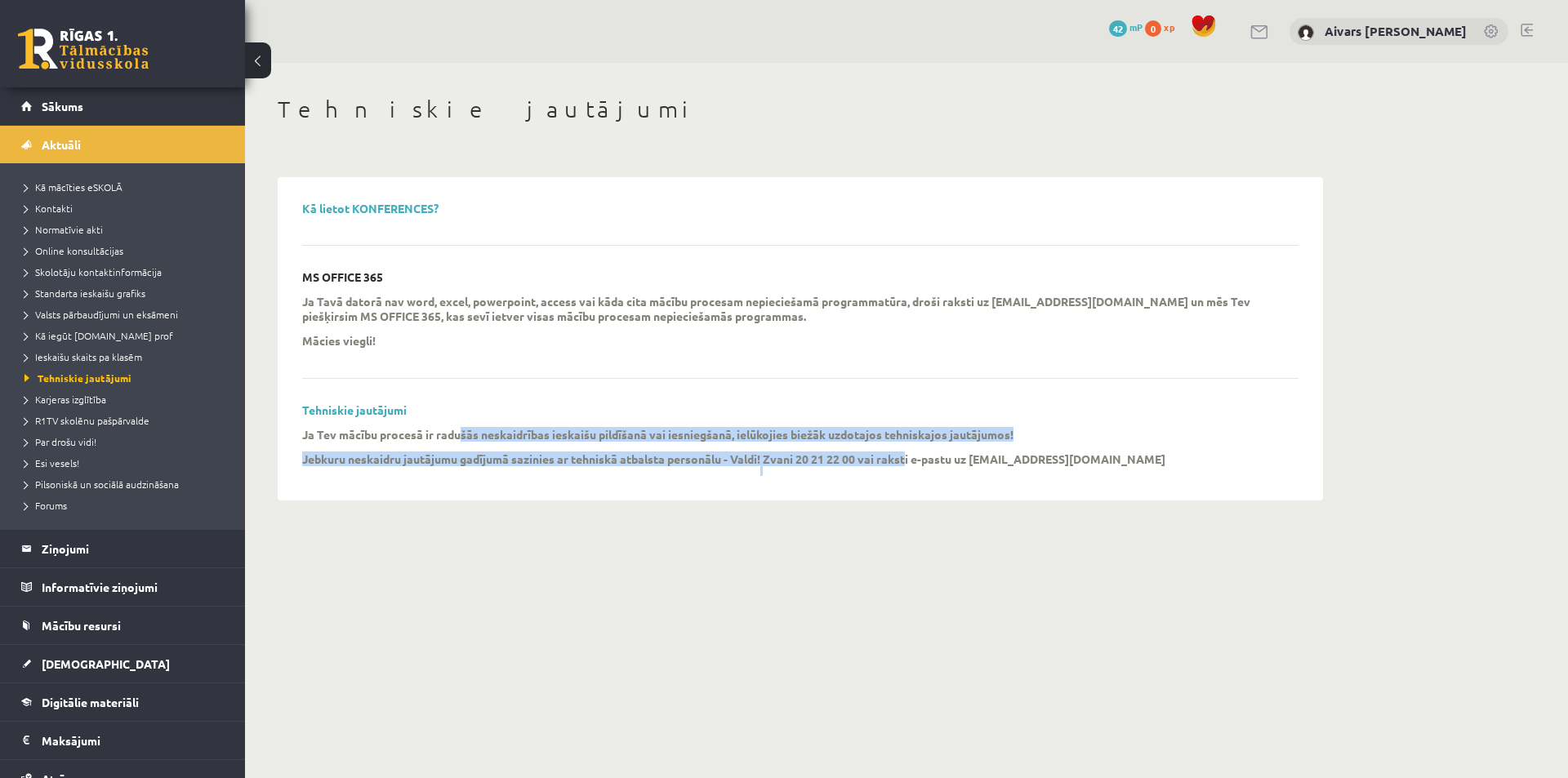
drag, startPoint x: 458, startPoint y: 440, endPoint x: 906, endPoint y: 459, distance: 448.4
click at [906, 459] on span "Ja Tev mācību procesā ir radušās neskaidrības ieskaišu pildīšanā vai iesniegšan…" at bounding box center [734, 447] width 863 height 38
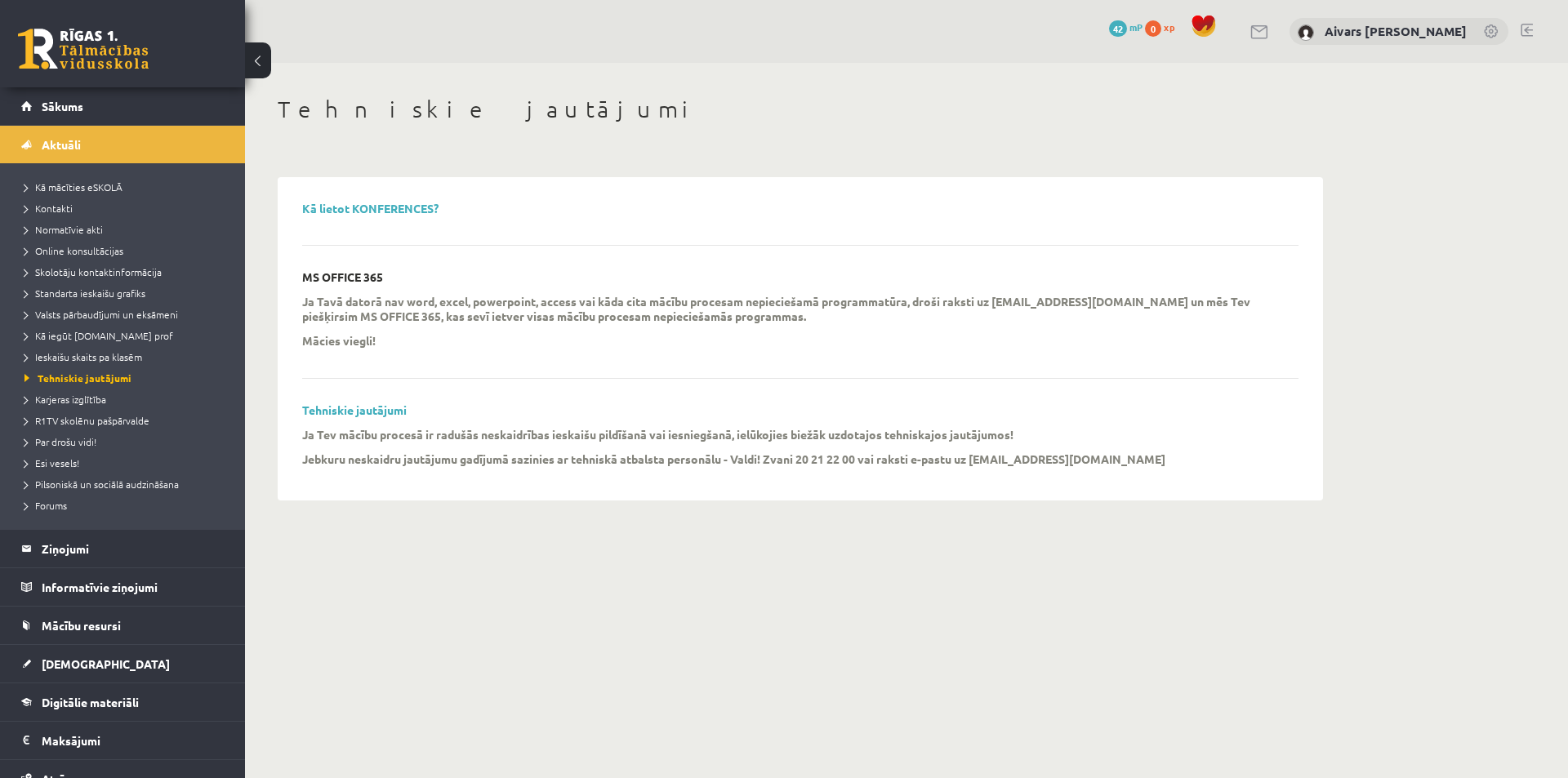
click at [800, 479] on div "Kā lietot KONFERENCES? MS OFFICE 365 Ja Tavā datorā nav word, excel, powerpoint…" at bounding box center [800, 339] width 1029 height 307
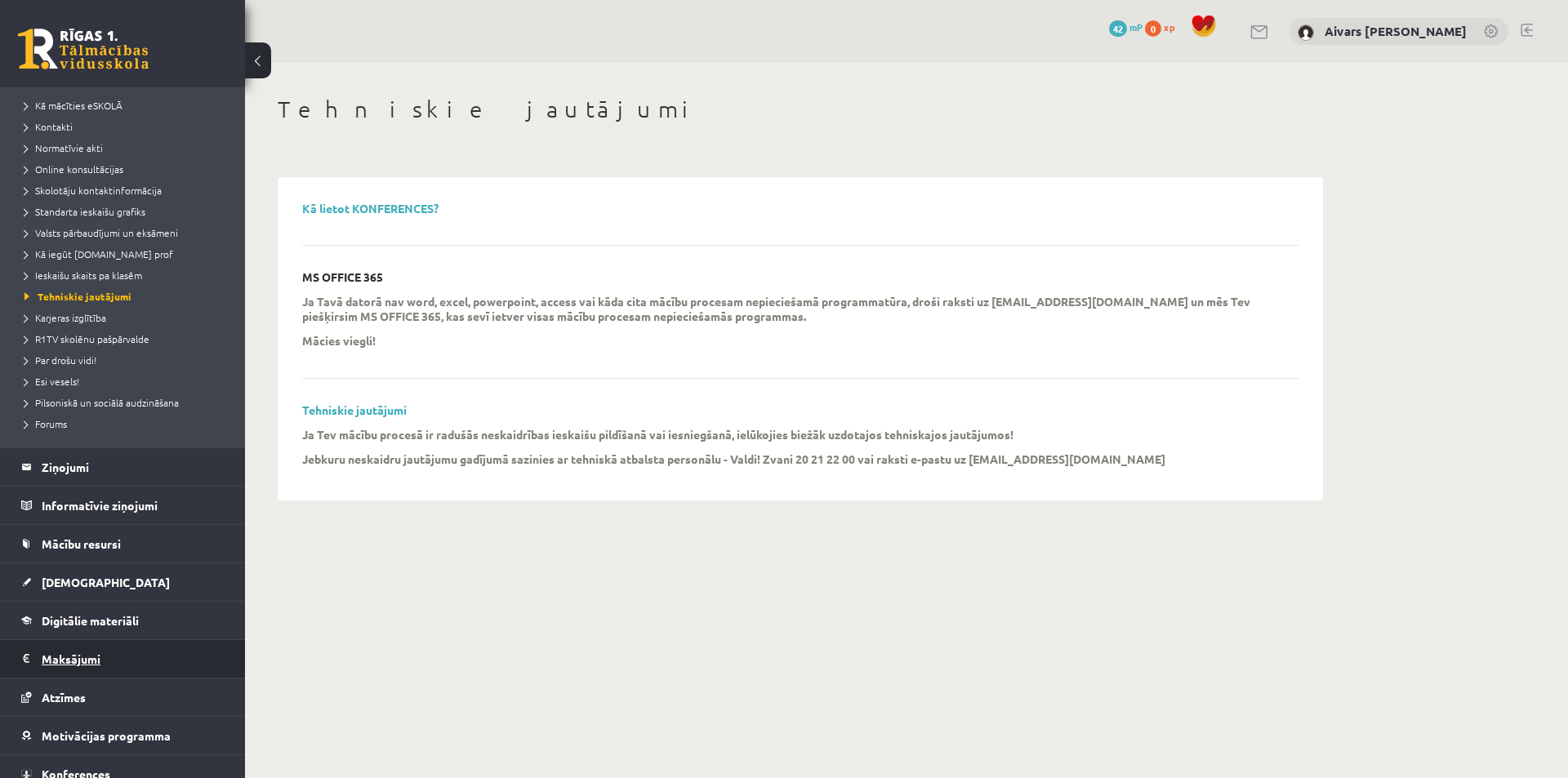
scroll to position [135, 0]
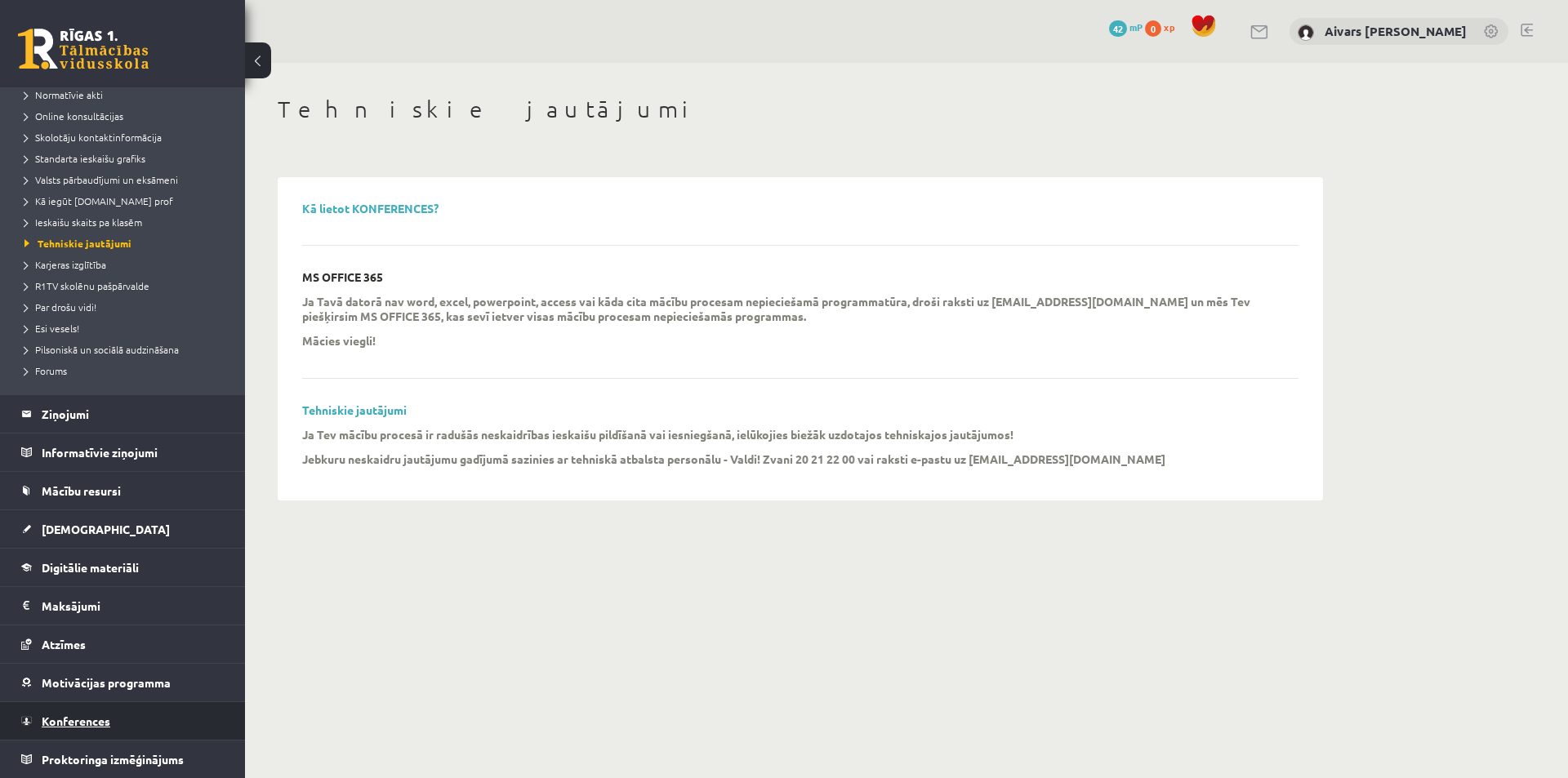
click at [121, 728] on link "Konferences" at bounding box center [123, 721] width 203 height 38
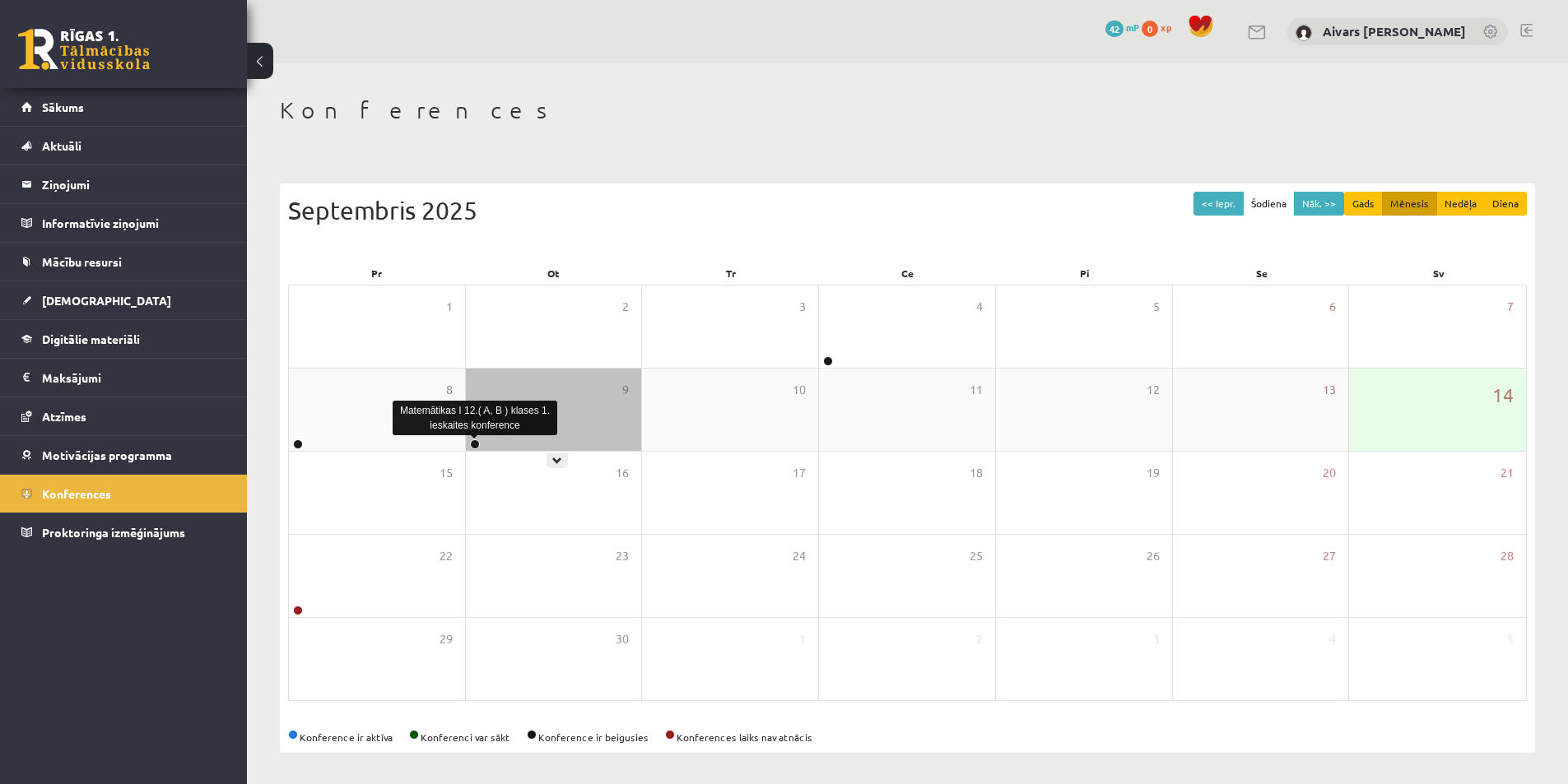
click at [479, 444] on link at bounding box center [474, 444] width 9 height 9
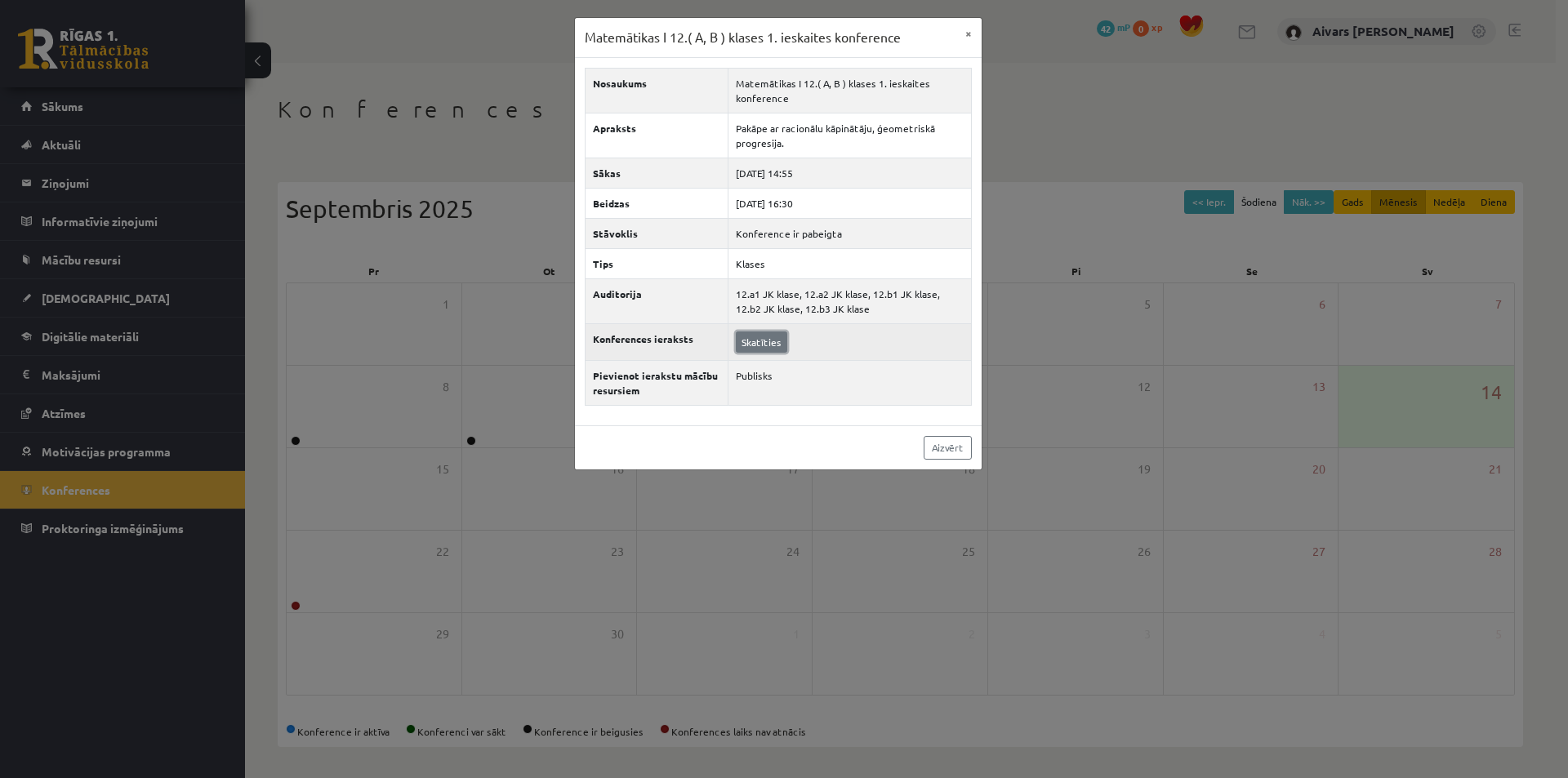
click at [771, 346] on link "Skatīties" at bounding box center [761, 342] width 51 height 21
